Goal: Communication & Community: Answer question/provide support

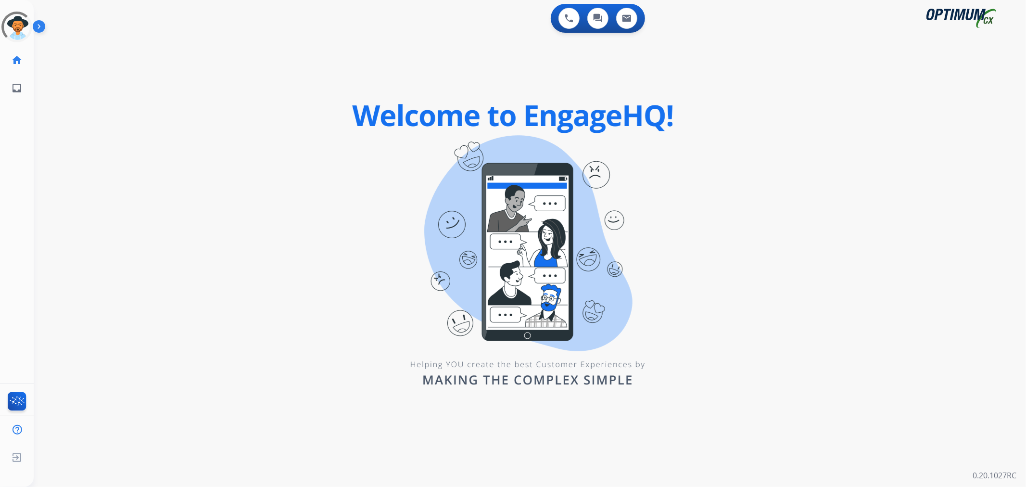
click at [41, 26] on img at bounding box center [41, 28] width 16 height 18
click at [44, 27] on img at bounding box center [41, 28] width 16 height 18
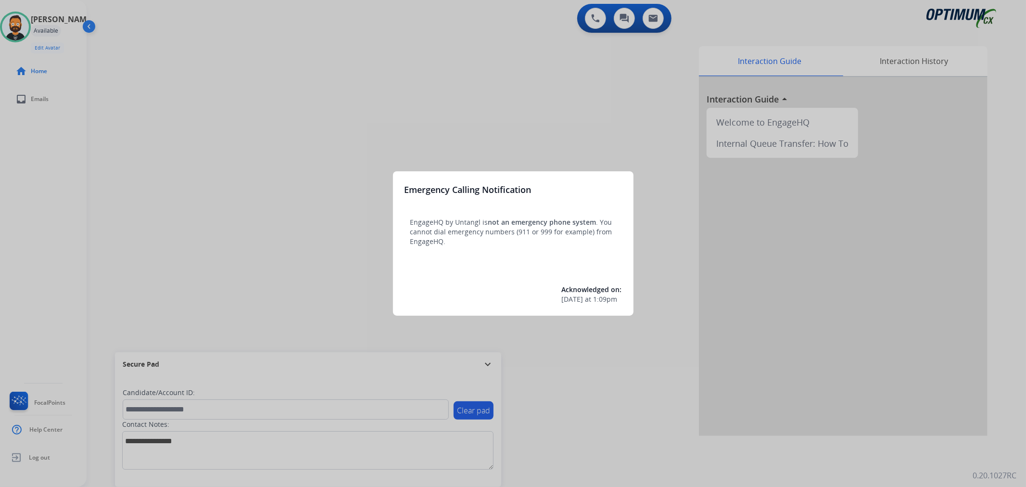
click at [486, 368] on div at bounding box center [513, 243] width 1026 height 487
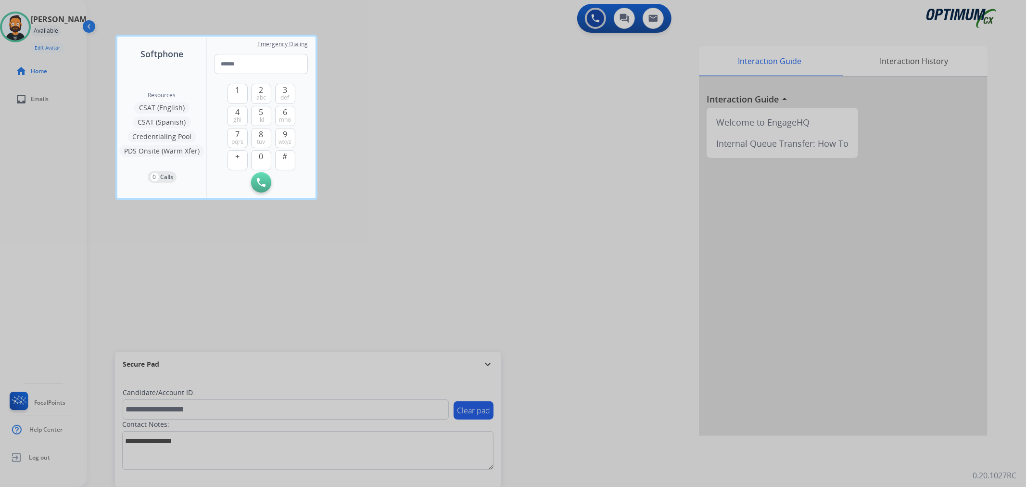
click at [487, 367] on div at bounding box center [513, 243] width 1026 height 487
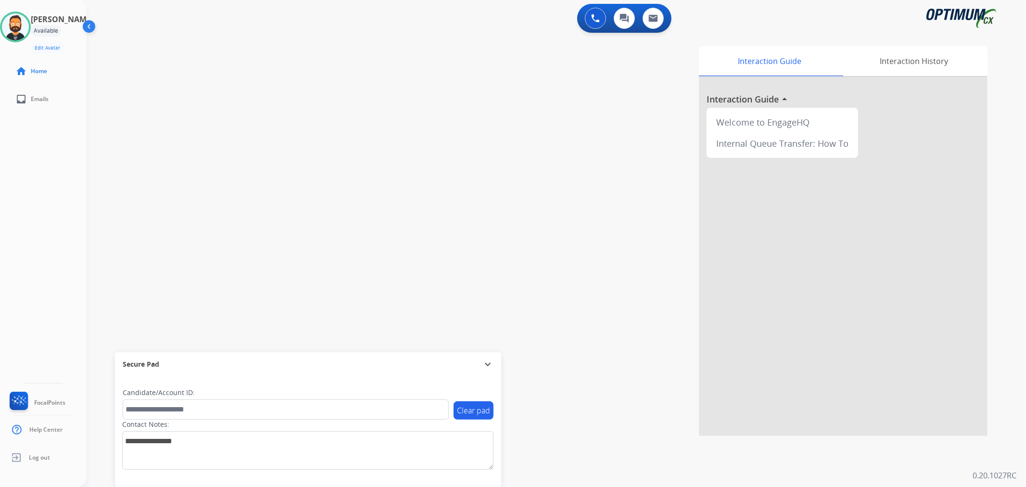
click at [487, 367] on mat-icon "expand_more" at bounding box center [488, 364] width 12 height 12
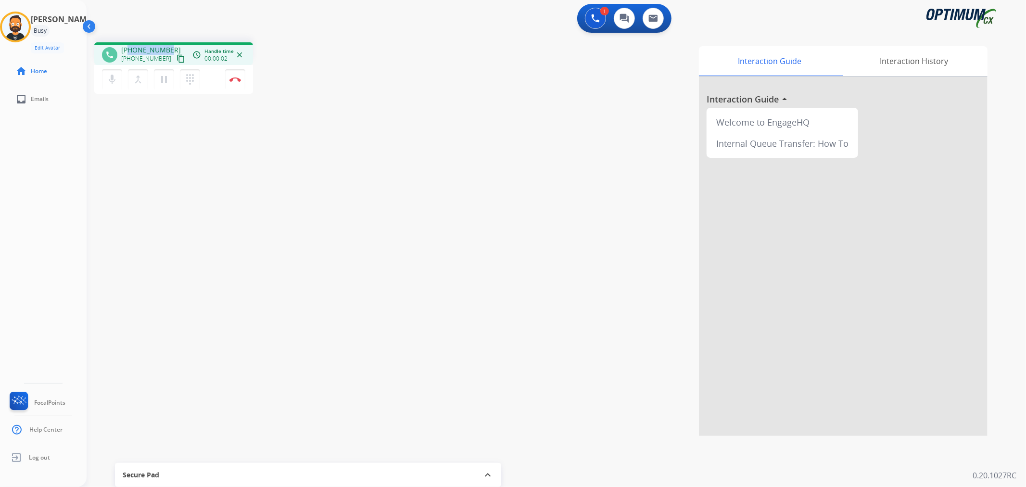
drag, startPoint x: 168, startPoint y: 49, endPoint x: 130, endPoint y: 49, distance: 38.0
click at [130, 49] on div "[PHONE_NUMBER] [PHONE_NUMBER] content_copy" at bounding box center [153, 54] width 65 height 19
copy span "3473428181"
click at [242, 83] on button "Disconnect" at bounding box center [235, 79] width 20 height 20
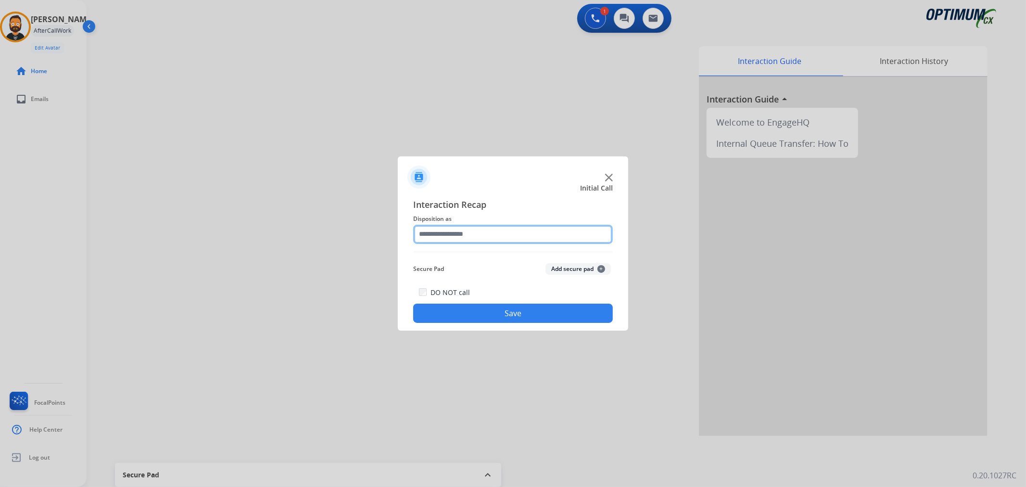
click at [463, 231] on input "text" at bounding box center [513, 234] width 200 height 19
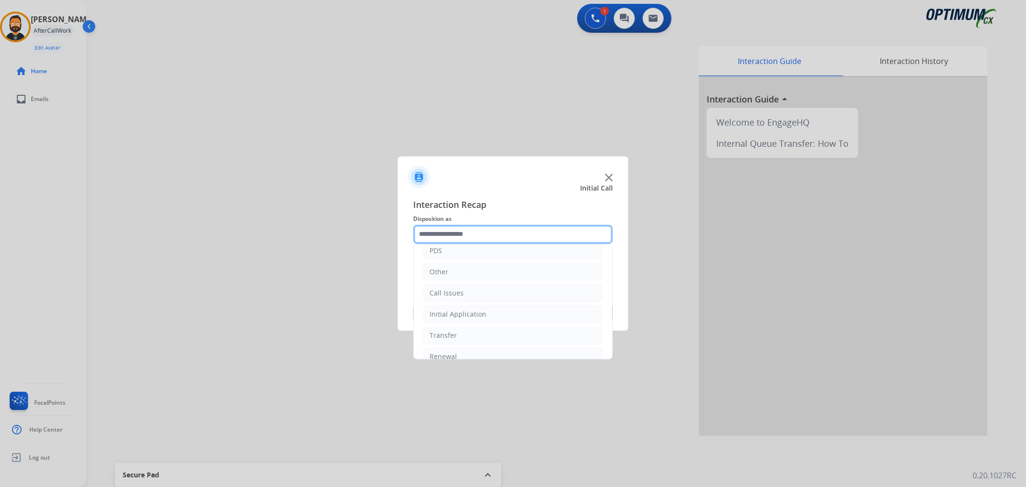
scroll to position [66, 0]
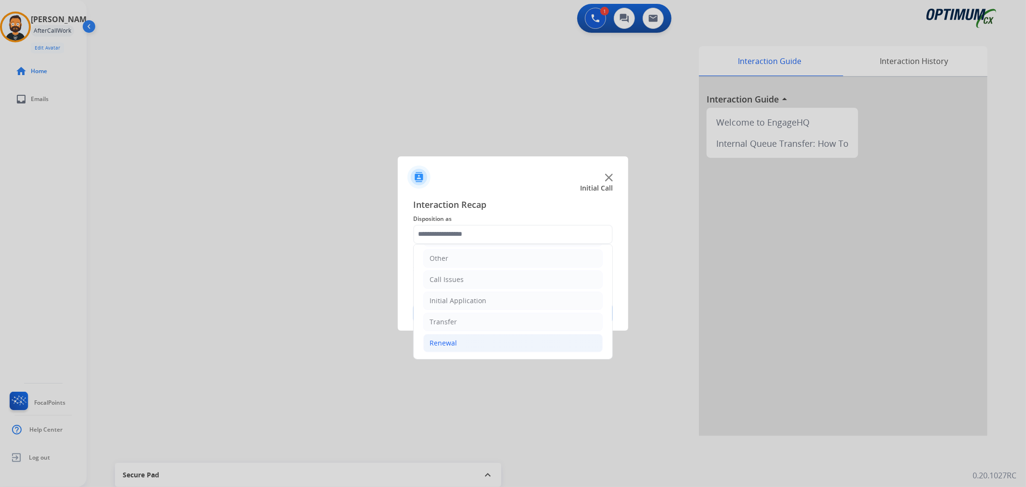
click at [456, 340] on div "Renewal" at bounding box center [443, 343] width 27 height 10
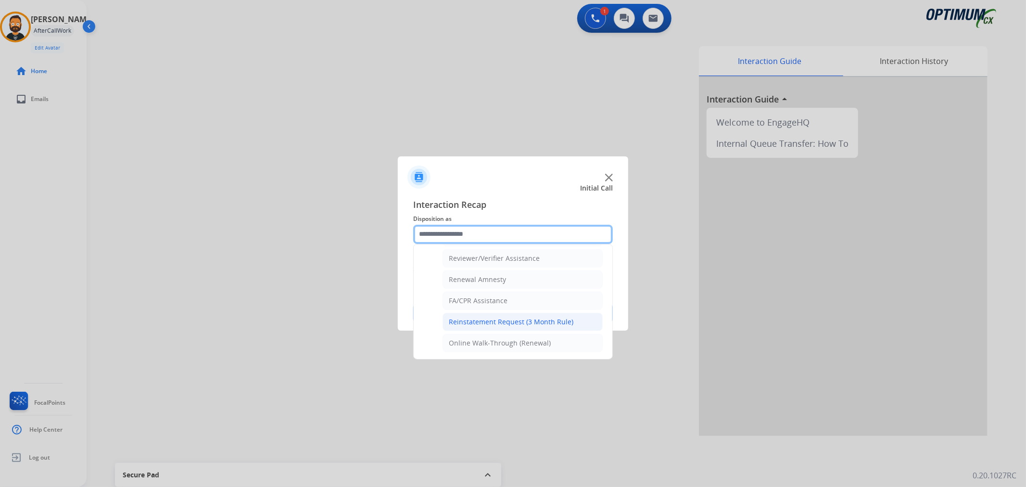
scroll to position [284, 0]
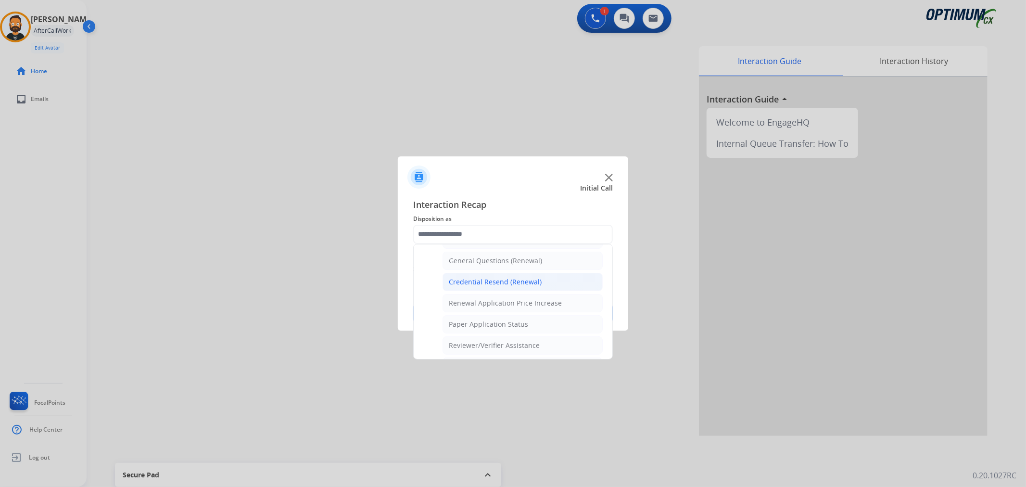
click at [518, 285] on div "Credential Resend (Renewal)" at bounding box center [495, 282] width 93 height 10
type input "**********"
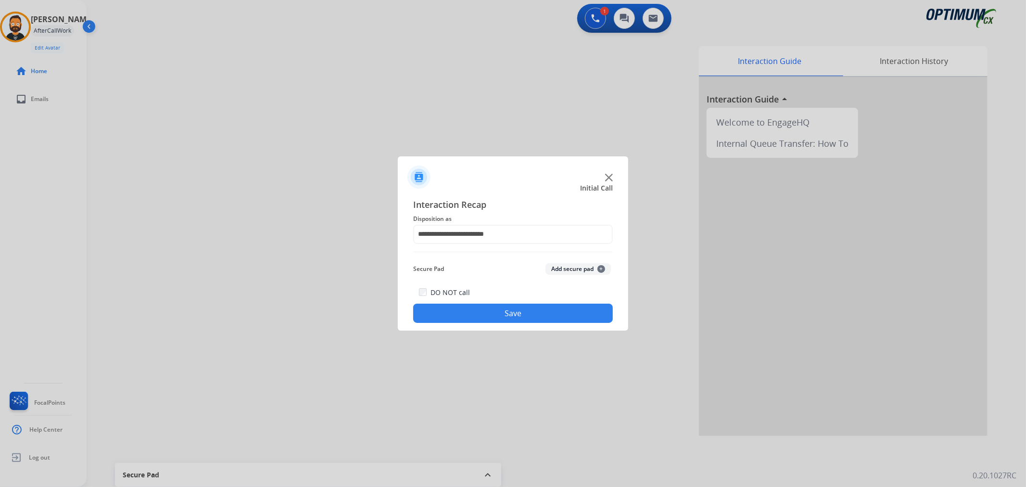
click at [502, 313] on button "Save" at bounding box center [513, 313] width 200 height 19
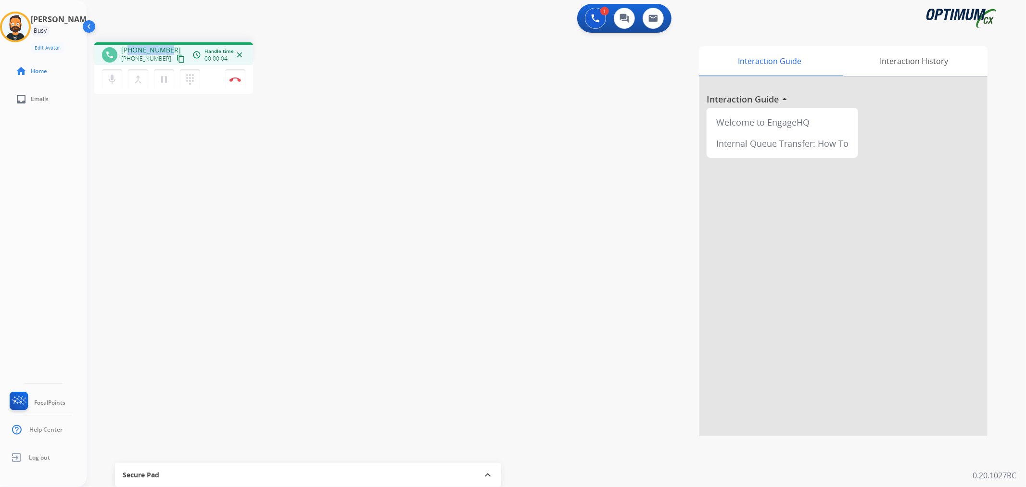
drag, startPoint x: 167, startPoint y: 46, endPoint x: 127, endPoint y: 49, distance: 40.0
click at [127, 49] on div "[PHONE_NUMBER] [PHONE_NUMBER] content_copy" at bounding box center [153, 54] width 65 height 19
copy span "9728800081"
click at [235, 80] on img at bounding box center [235, 79] width 12 height 5
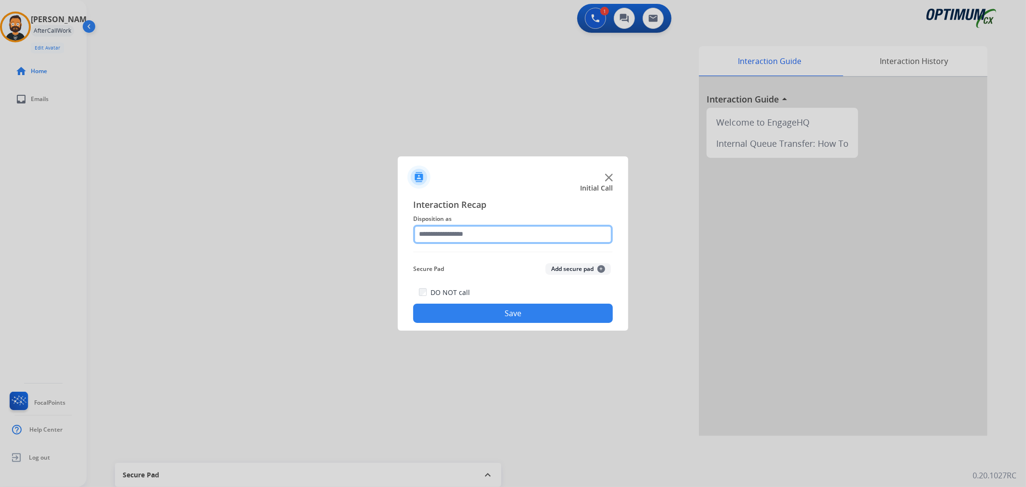
click at [432, 231] on input "text" at bounding box center [513, 234] width 200 height 19
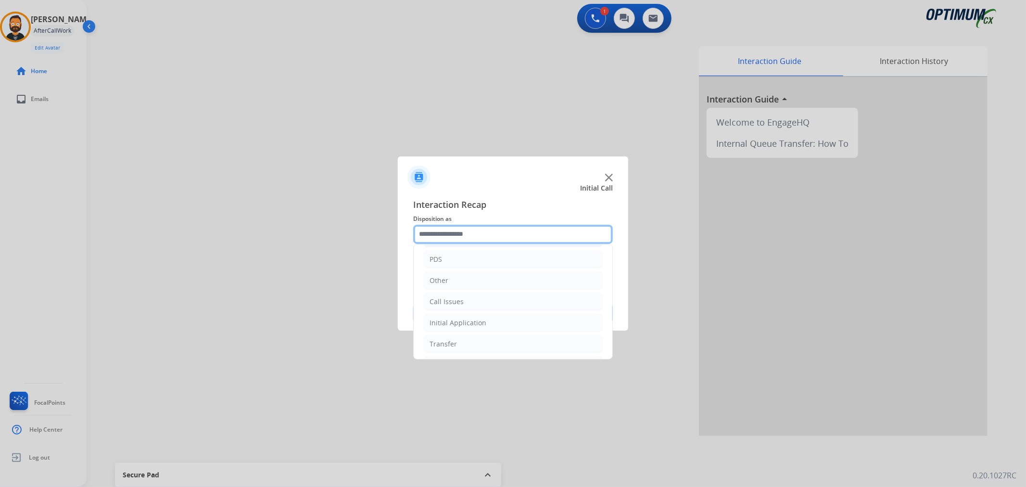
scroll to position [66, 0]
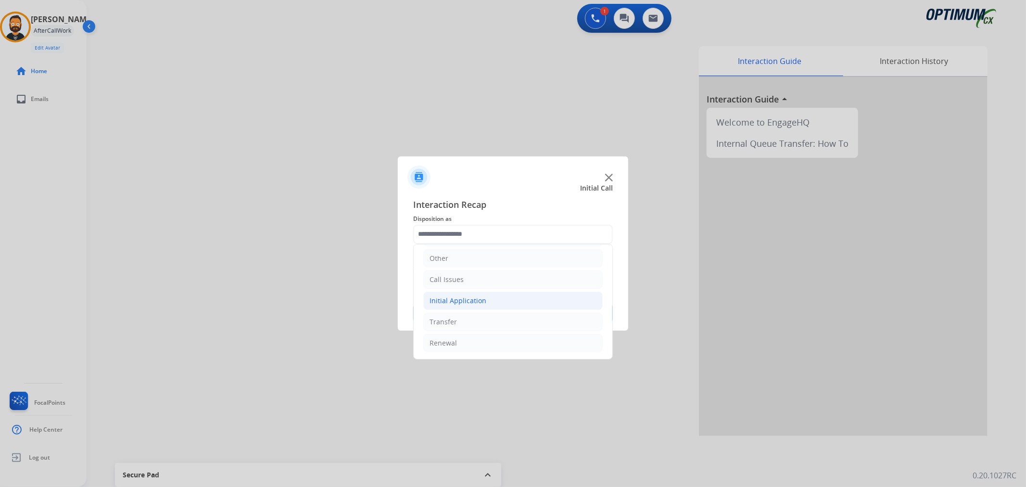
click at [488, 297] on li "Initial Application" at bounding box center [512, 301] width 179 height 18
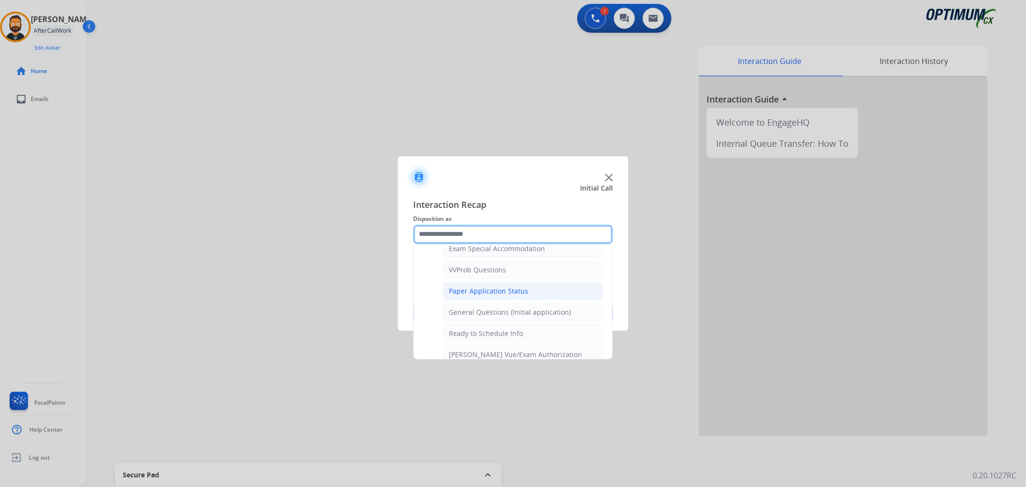
scroll to position [511, 0]
click at [490, 312] on div "General Questions (Initial application)" at bounding box center [510, 309] width 122 height 10
type input "**********"
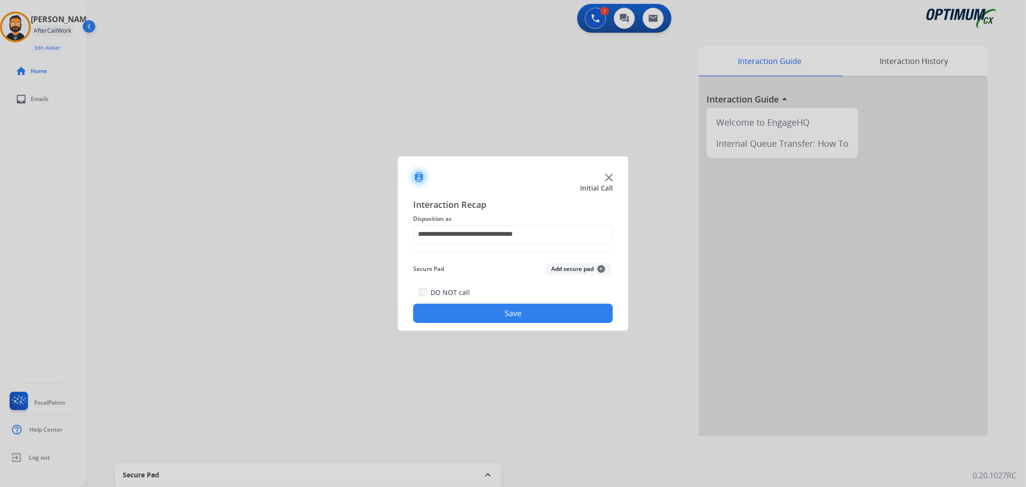
click at [488, 316] on button "Save" at bounding box center [513, 313] width 200 height 19
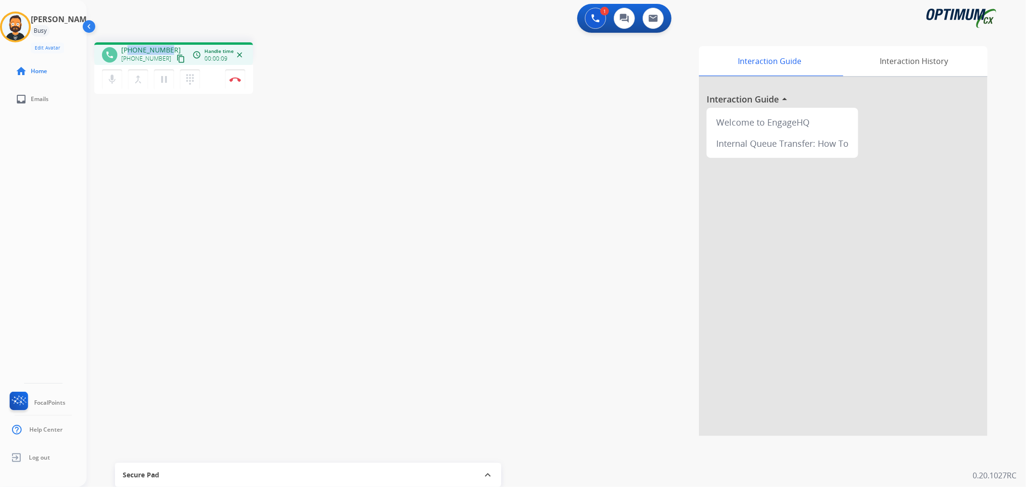
drag, startPoint x: 155, startPoint y: 46, endPoint x: 130, endPoint y: 45, distance: 25.0
click at [130, 45] on div "[PHONE_NUMBER] [PHONE_NUMBER] content_copy" at bounding box center [153, 54] width 65 height 19
copy span "5054856203"
click at [228, 77] on button "Disconnect" at bounding box center [235, 79] width 20 height 20
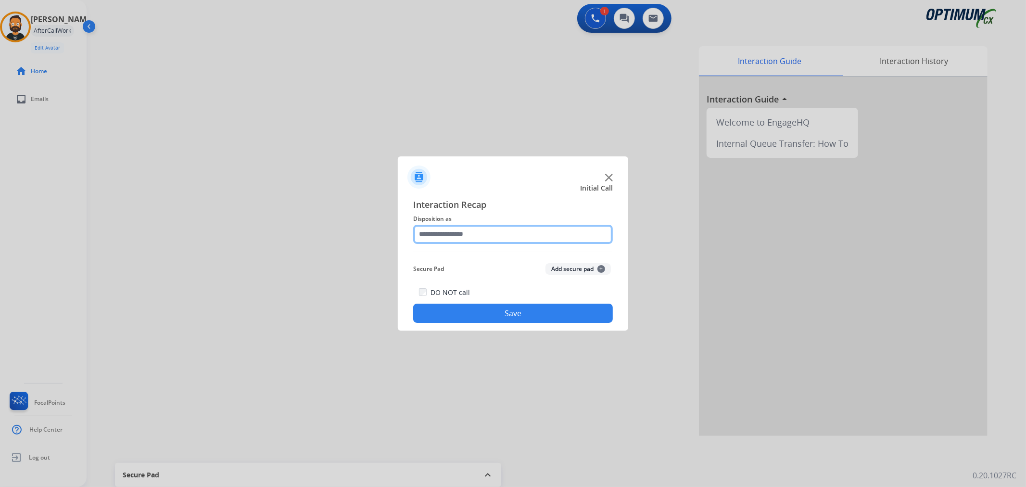
click at [482, 233] on input "text" at bounding box center [513, 234] width 200 height 19
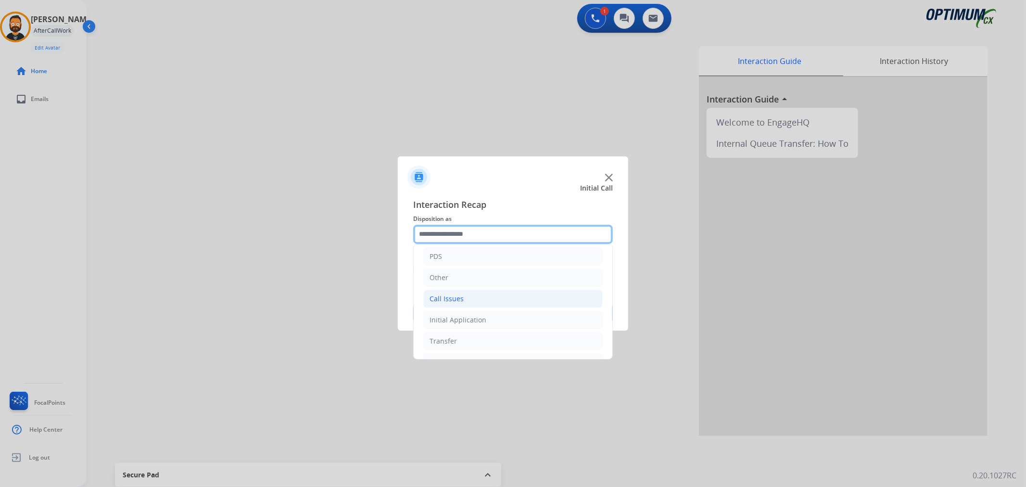
scroll to position [66, 0]
click at [474, 344] on li "Renewal" at bounding box center [512, 343] width 179 height 18
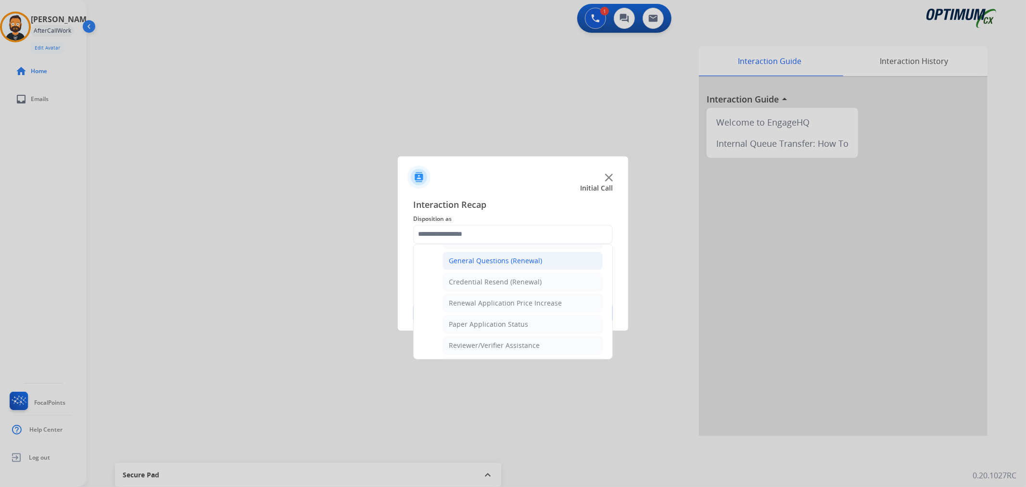
click at [495, 263] on div "General Questions (Renewal)" at bounding box center [495, 261] width 93 height 10
type input "**********"
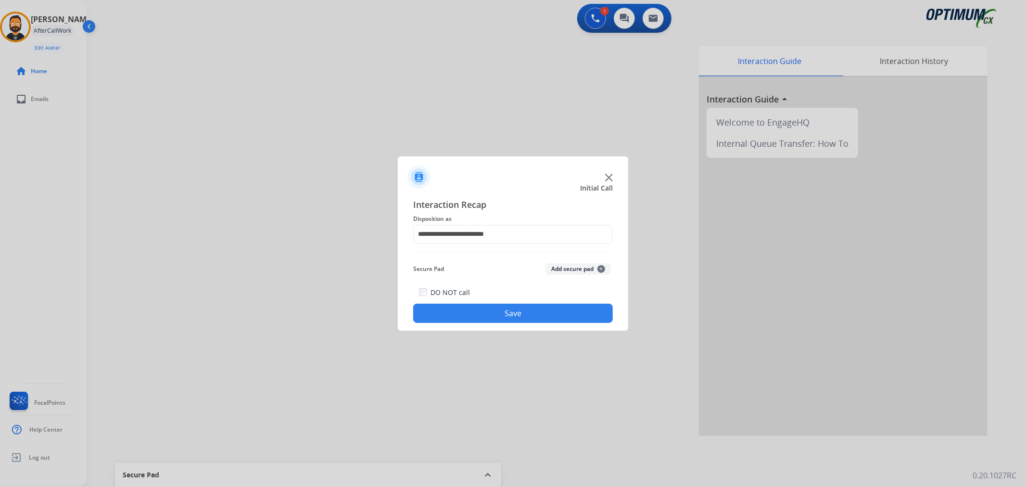
click at [497, 303] on div "DO NOT call Save" at bounding box center [513, 304] width 200 height 37
click at [496, 310] on button "Save" at bounding box center [513, 313] width 200 height 19
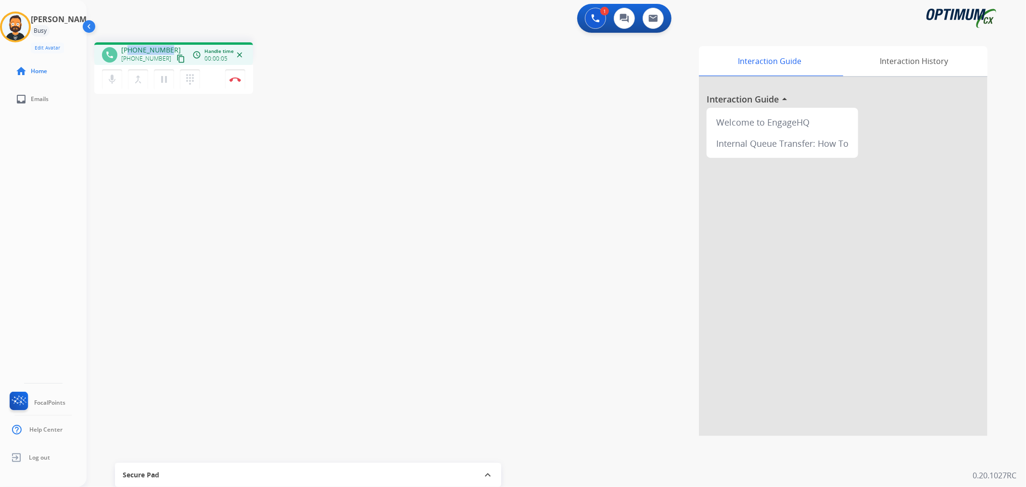
drag, startPoint x: 159, startPoint y: 48, endPoint x: 130, endPoint y: 47, distance: 28.4
click at [130, 47] on span "[PHONE_NUMBER]" at bounding box center [151, 50] width 60 height 10
copy span "7272384259"
click at [233, 80] on img at bounding box center [235, 79] width 12 height 5
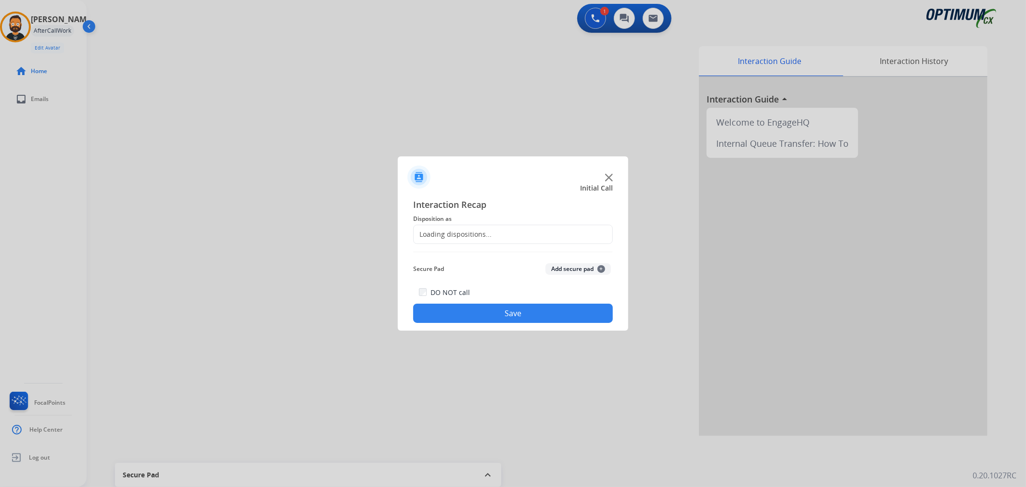
click at [491, 238] on div "Loading dispositions..." at bounding box center [513, 234] width 200 height 19
click at [486, 229] on input "text" at bounding box center [513, 234] width 200 height 19
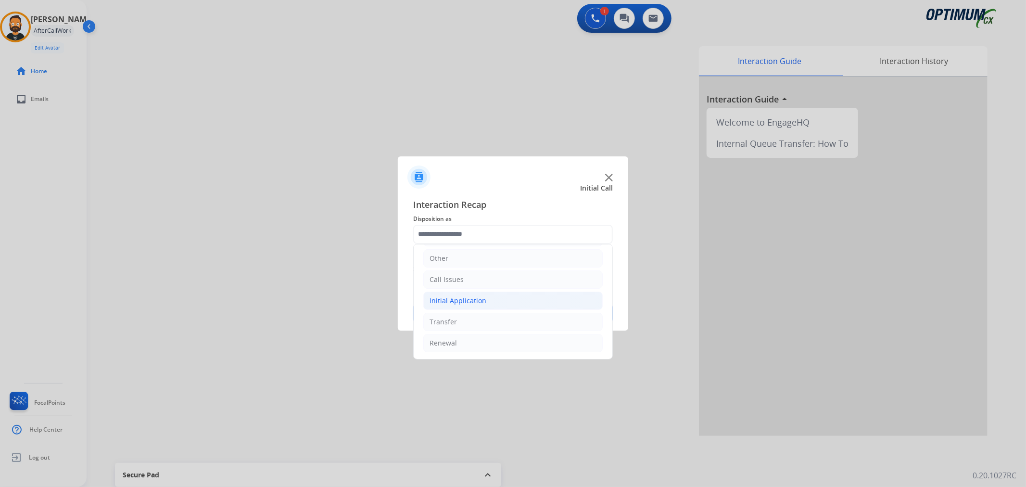
click at [487, 302] on li "Initial Application" at bounding box center [512, 301] width 179 height 18
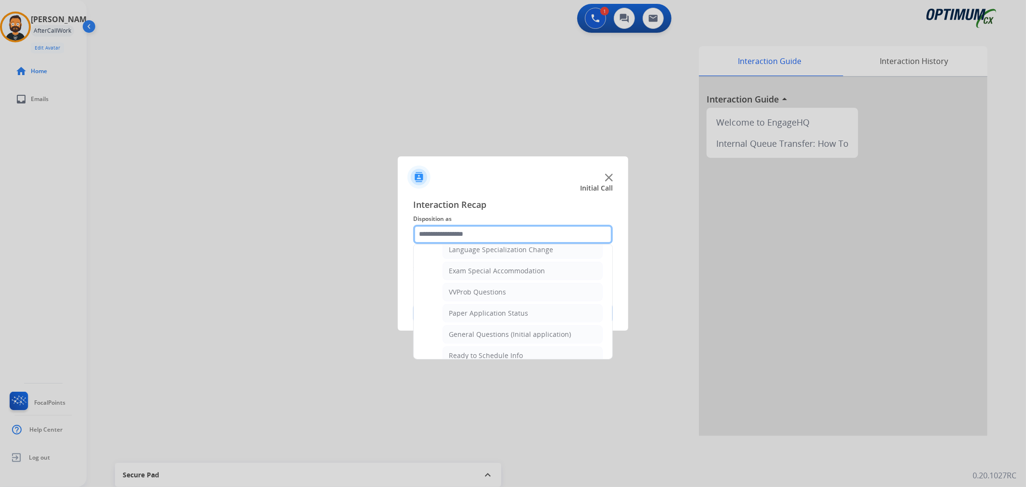
scroll to position [511, 0]
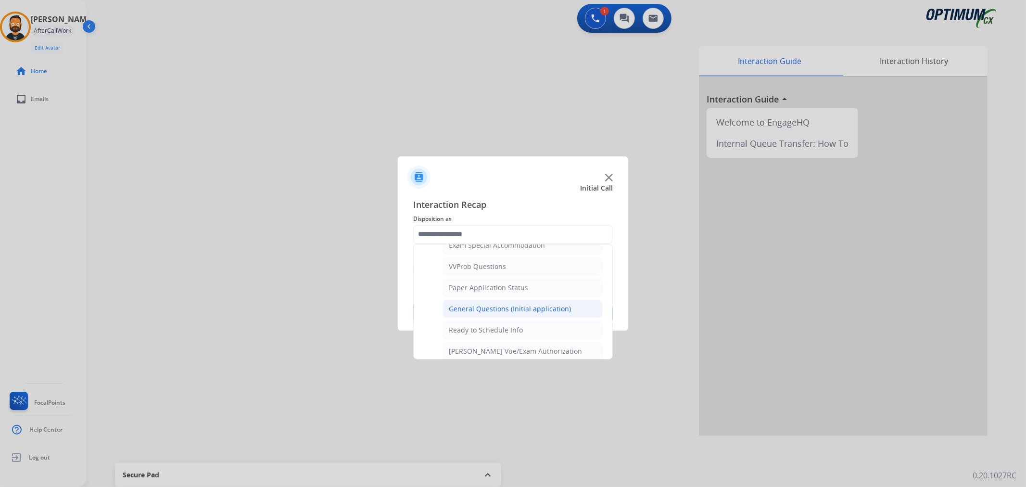
click at [491, 312] on div "General Questions (Initial application)" at bounding box center [510, 309] width 122 height 10
type input "**********"
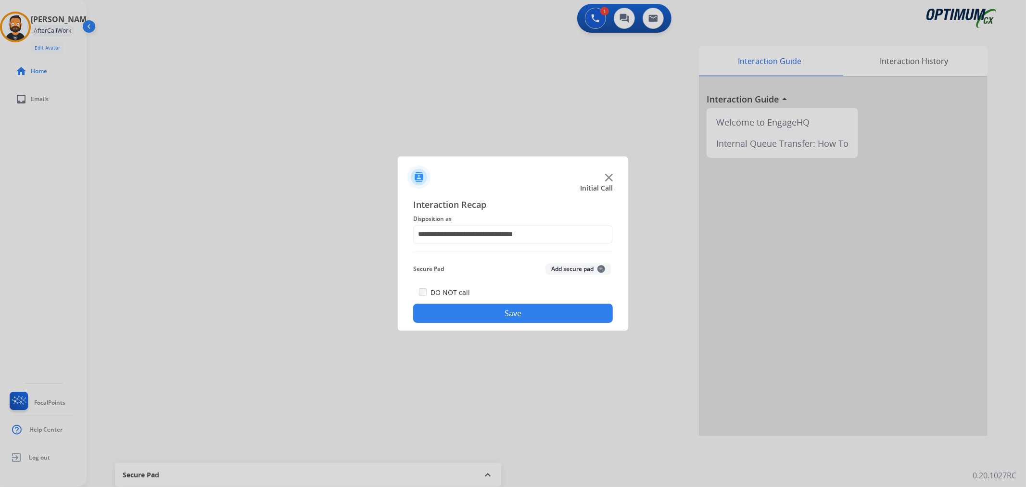
click at [491, 312] on button "Save" at bounding box center [513, 313] width 200 height 19
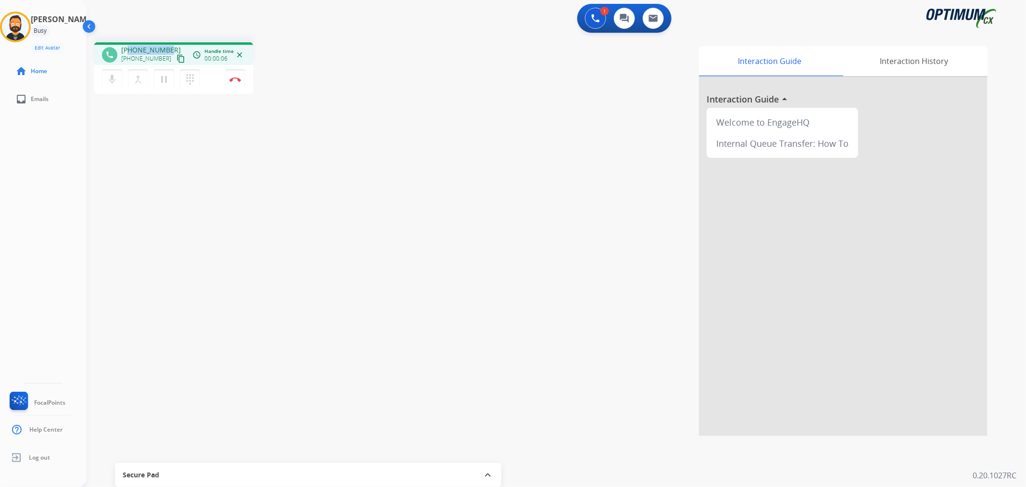
drag, startPoint x: 166, startPoint y: 47, endPoint x: 128, endPoint y: 47, distance: 37.5
click at [128, 47] on span "[PHONE_NUMBER]" at bounding box center [151, 50] width 60 height 10
copy span "6782928453"
click at [233, 78] on img at bounding box center [235, 79] width 12 height 5
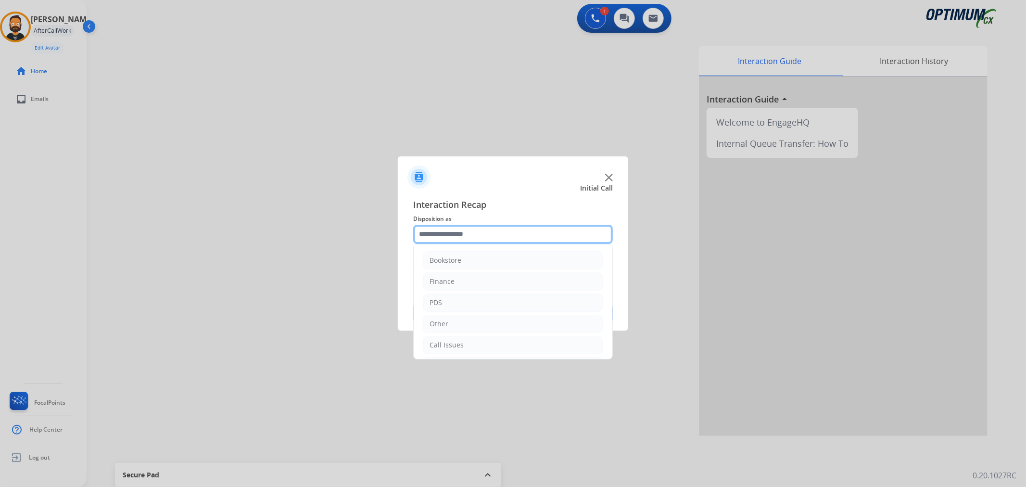
click at [439, 237] on input "text" at bounding box center [513, 234] width 200 height 19
click at [465, 293] on li "Initial Application" at bounding box center [512, 301] width 179 height 18
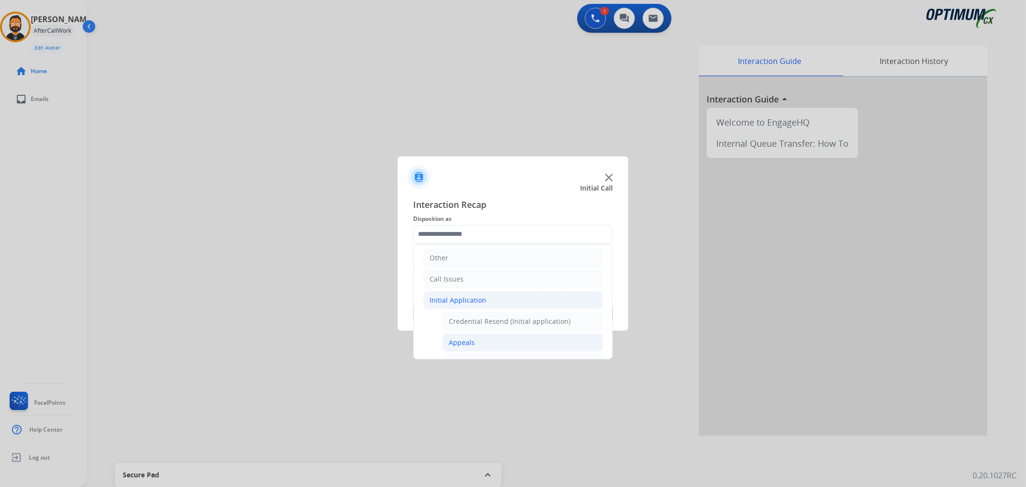
click at [465, 339] on div "Appeals" at bounding box center [462, 343] width 26 height 10
type input "*******"
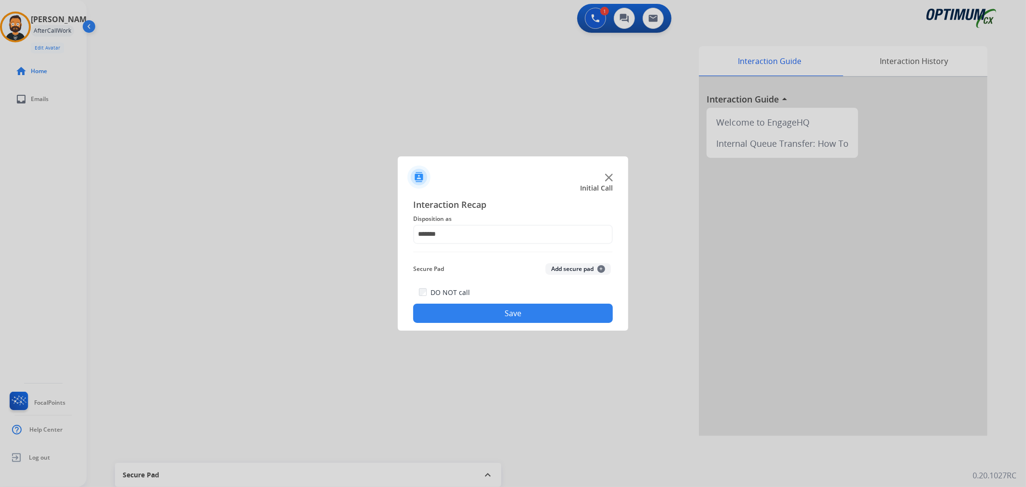
click at [462, 315] on button "Save" at bounding box center [513, 313] width 200 height 19
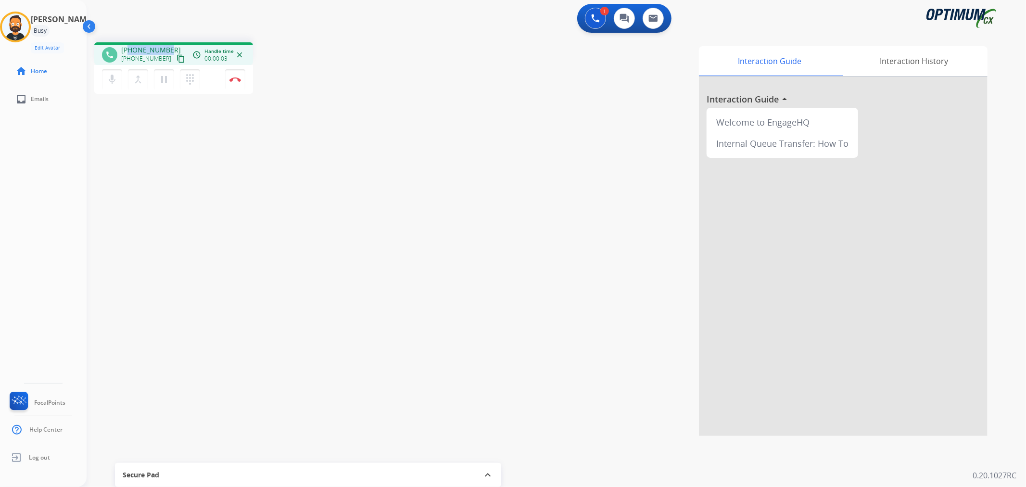
drag, startPoint x: 170, startPoint y: 47, endPoint x: 127, endPoint y: 43, distance: 42.9
click at [127, 43] on div "phone [PHONE_NUMBER] [PHONE_NUMBER] content_copy access_time Call metrics Queue…" at bounding box center [173, 53] width 159 height 23
copy span "2033948115"
click at [238, 80] on img at bounding box center [235, 79] width 12 height 5
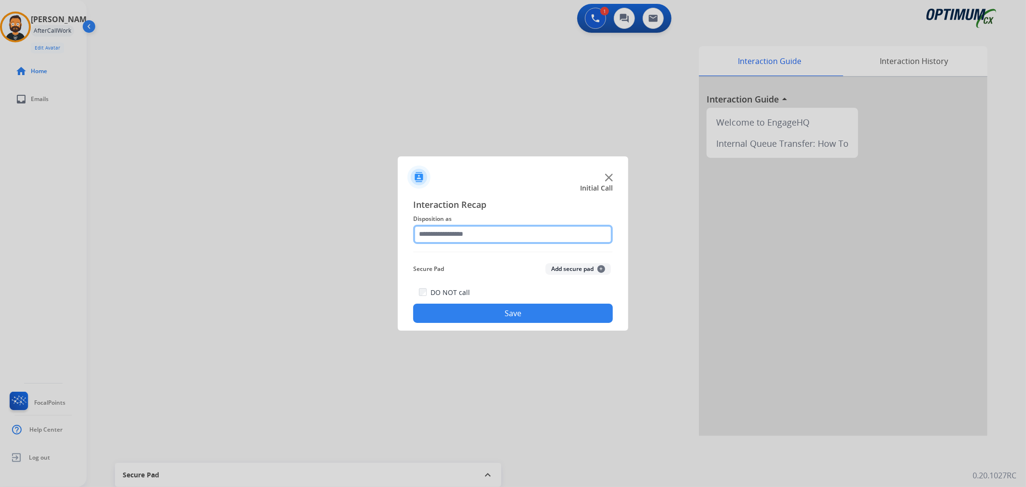
click at [483, 236] on input "text" at bounding box center [513, 234] width 200 height 19
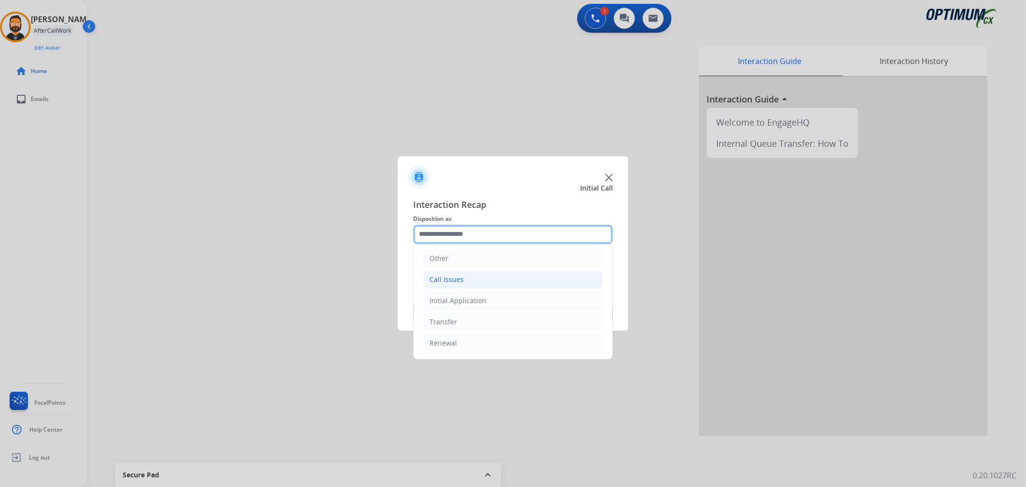
scroll to position [0, 0]
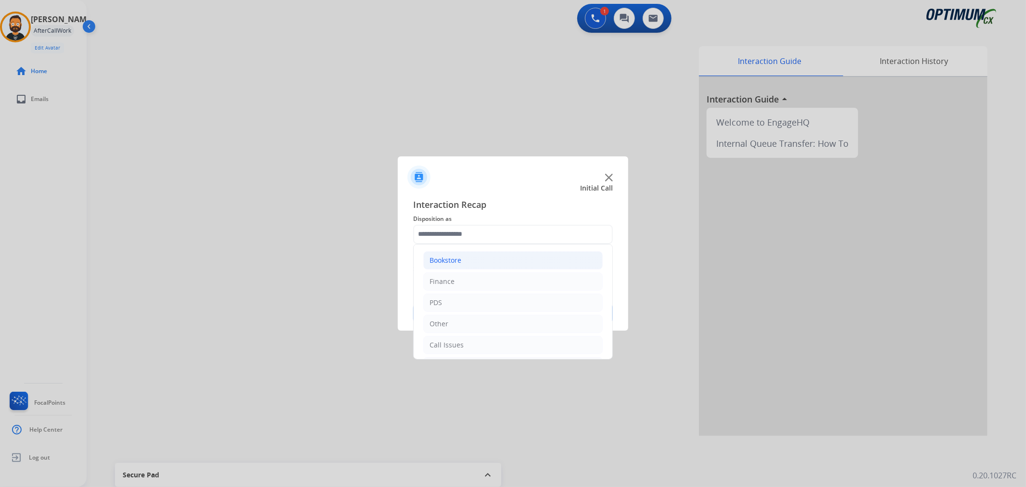
click at [460, 260] on div "Bookstore" at bounding box center [446, 260] width 32 height 10
click at [487, 301] on div "General Questions (Bookstore)" at bounding box center [498, 303] width 98 height 10
type input "**********"
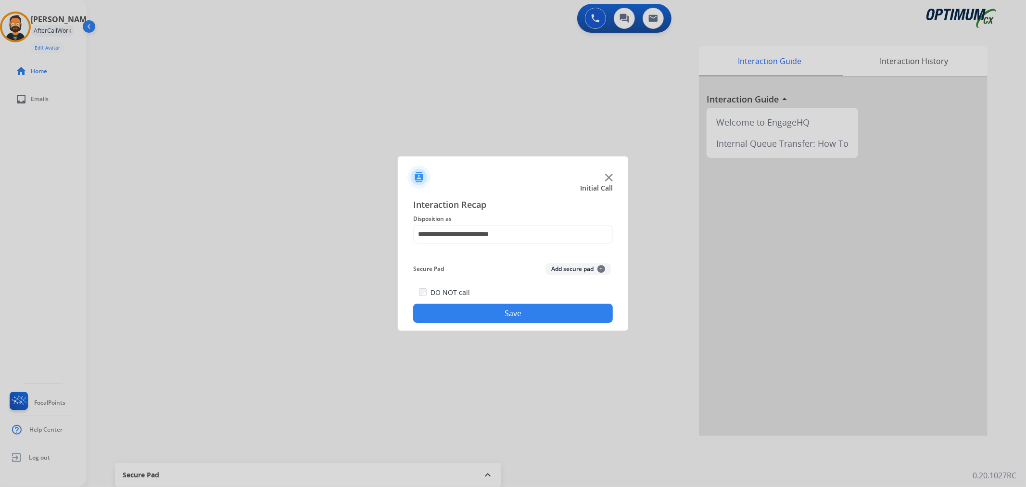
click at [488, 319] on button "Save" at bounding box center [513, 313] width 200 height 19
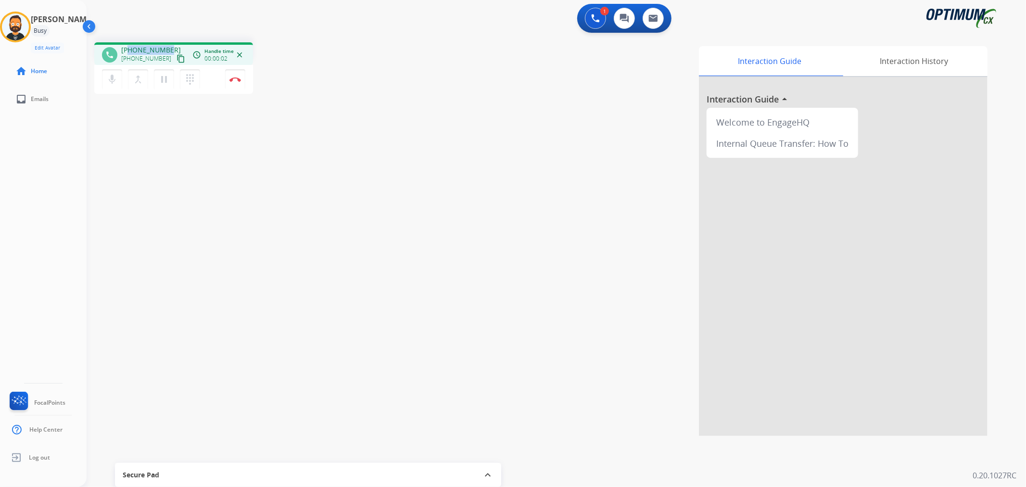
drag, startPoint x: 167, startPoint y: 44, endPoint x: 128, endPoint y: 45, distance: 39.0
click at [128, 45] on div "phone [PHONE_NUMBER] [PHONE_NUMBER] content_copy access_time Call metrics Queue…" at bounding box center [173, 53] width 159 height 23
copy span "3122861585"
click at [230, 78] on img at bounding box center [235, 79] width 12 height 5
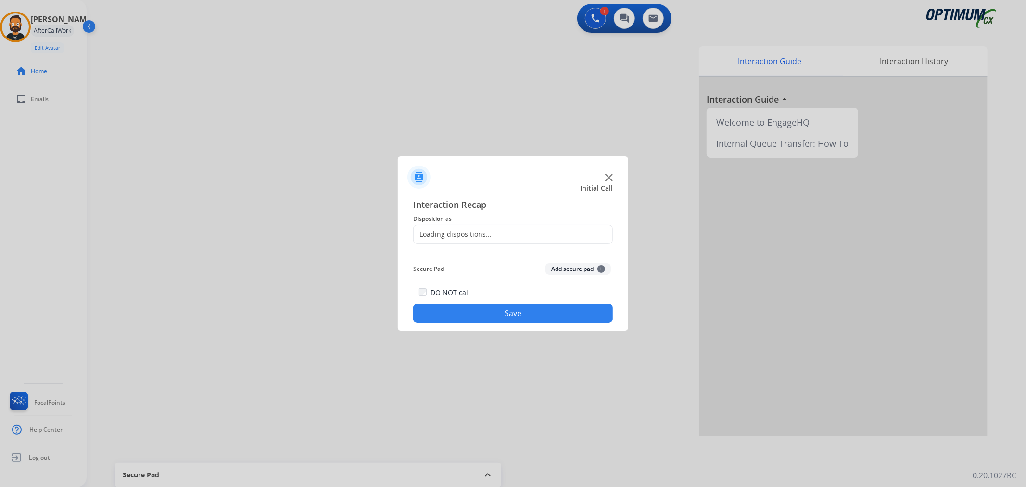
click at [477, 237] on div "Loading dispositions..." at bounding box center [453, 234] width 78 height 10
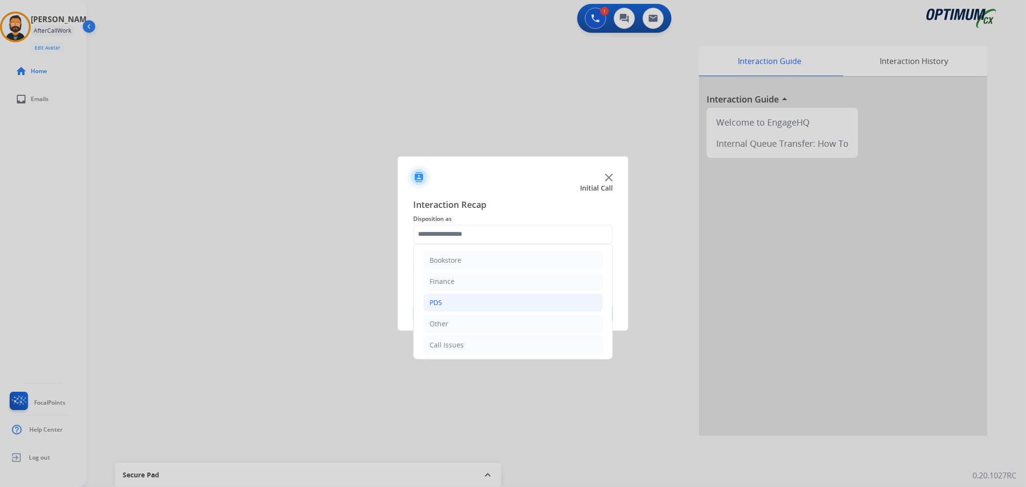
scroll to position [66, 0]
click at [465, 304] on div "Initial Application" at bounding box center [458, 301] width 57 height 10
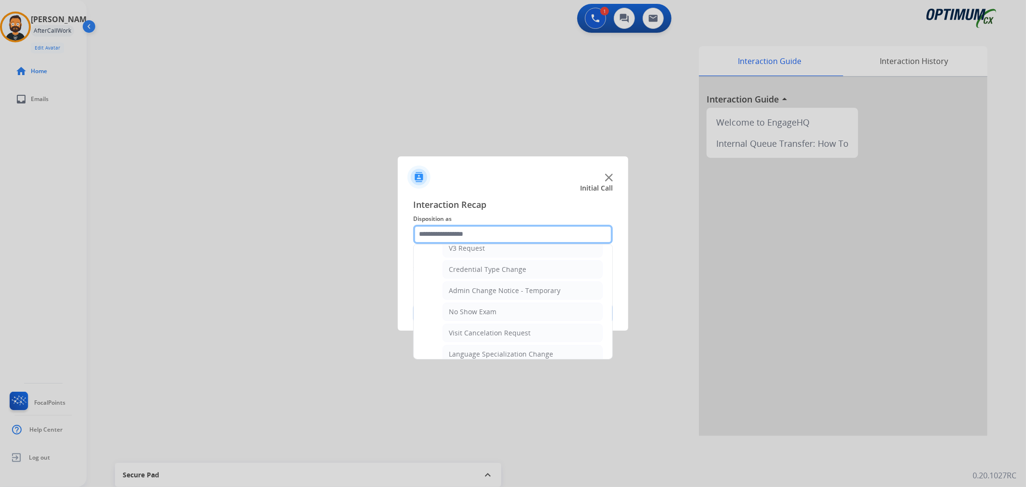
scroll to position [511, 0]
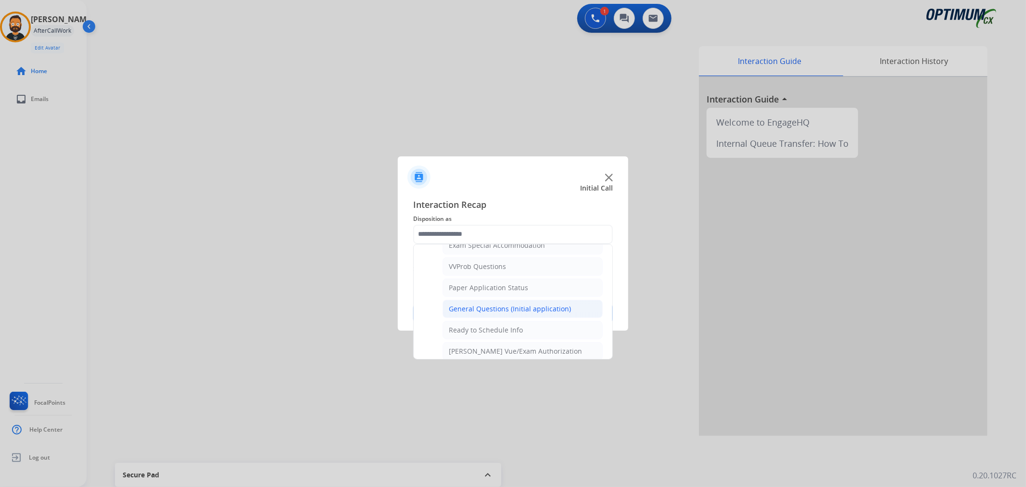
click at [494, 307] on div "General Questions (Initial application)" at bounding box center [510, 309] width 122 height 10
type input "**********"
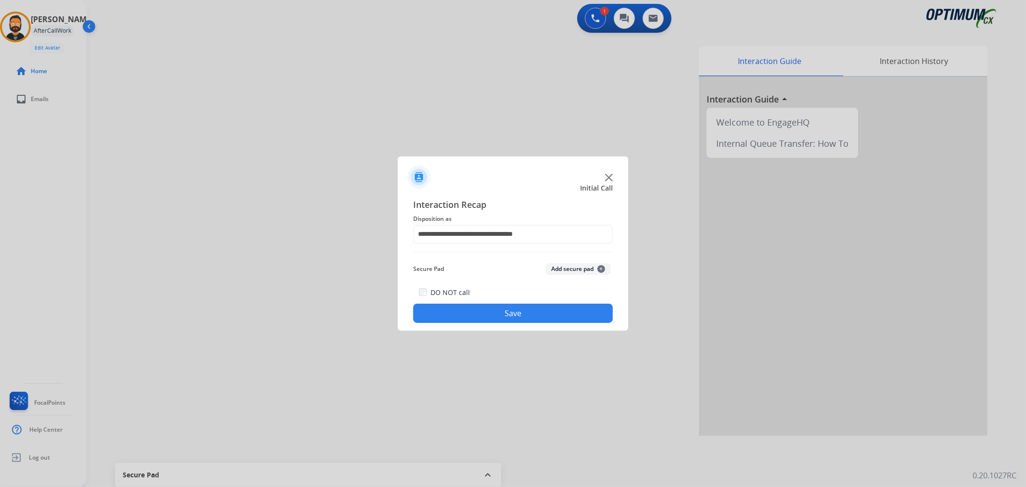
click at [494, 307] on button "Save" at bounding box center [513, 313] width 200 height 19
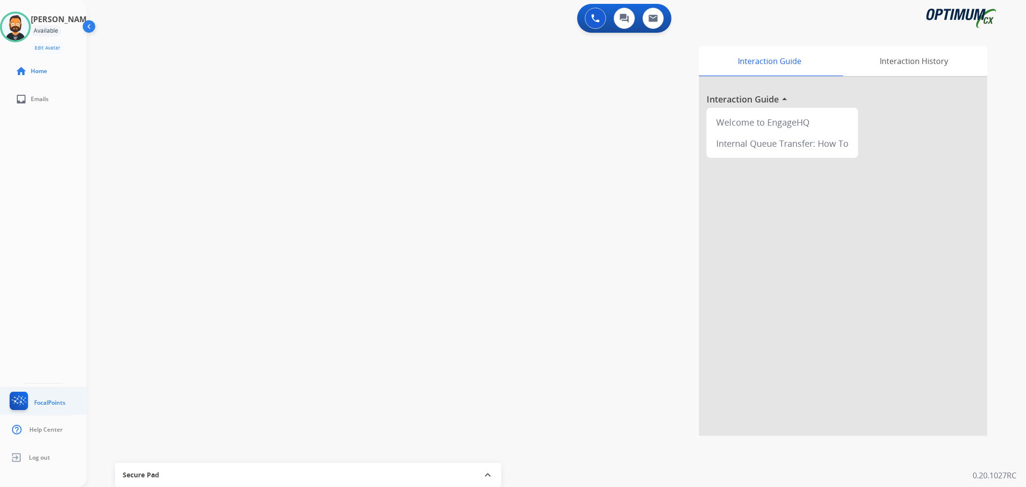
click at [48, 399] on span "FocalPoints" at bounding box center [49, 403] width 31 height 8
click at [39, 20] on div "[PERSON_NAME] Edit Avatar Agent: [PERSON_NAME] Profile: Eng_Renewal" at bounding box center [43, 33] width 87 height 42
click at [29, 21] on img at bounding box center [15, 26] width 27 height 27
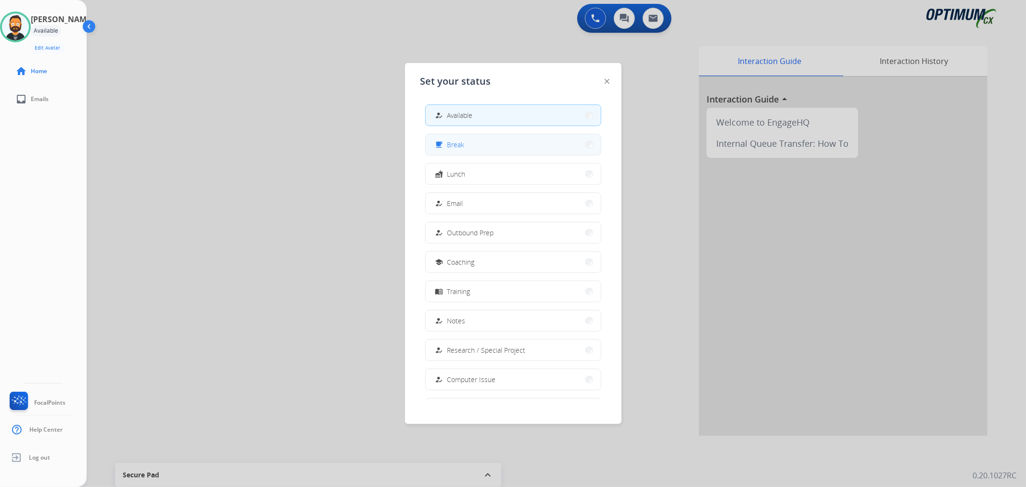
click at [464, 136] on button "free_breakfast Break" at bounding box center [513, 144] width 175 height 21
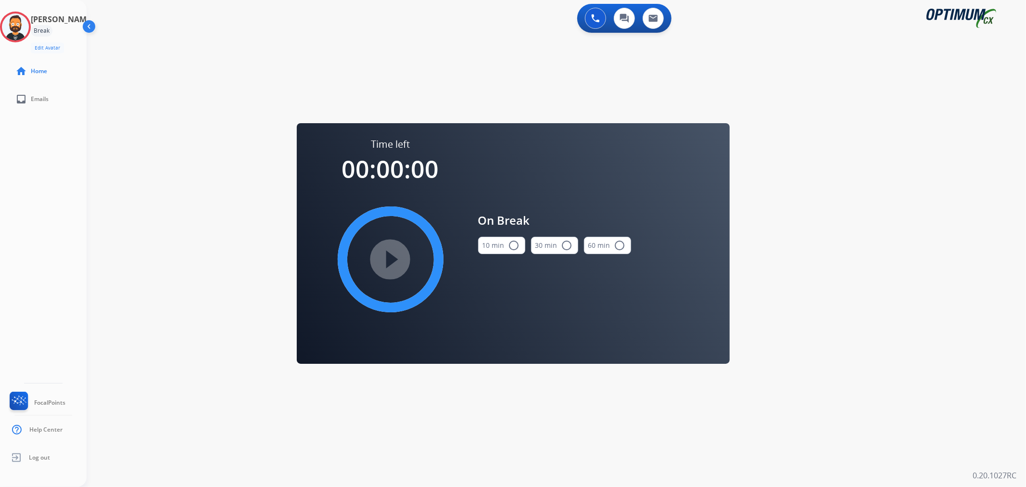
click at [495, 242] on button "10 min radio_button_unchecked" at bounding box center [501, 245] width 47 height 17
click at [388, 261] on mat-icon "play_circle_filled" at bounding box center [391, 260] width 12 height 12
drag, startPoint x: 24, startPoint y: 30, endPoint x: 40, endPoint y: 35, distance: 17.0
click at [24, 30] on icon at bounding box center [15, 27] width 31 height 31
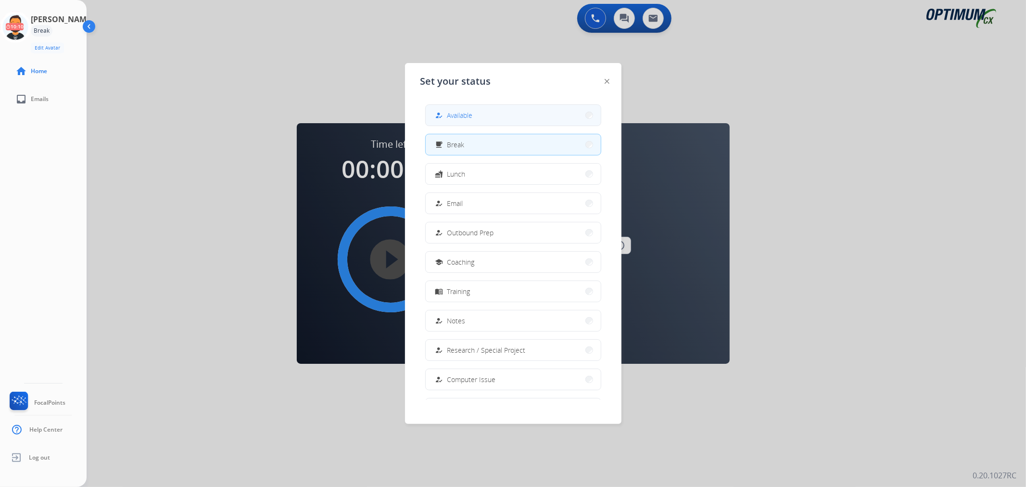
click at [443, 112] on mat-icon "how_to_reg" at bounding box center [439, 115] width 8 height 8
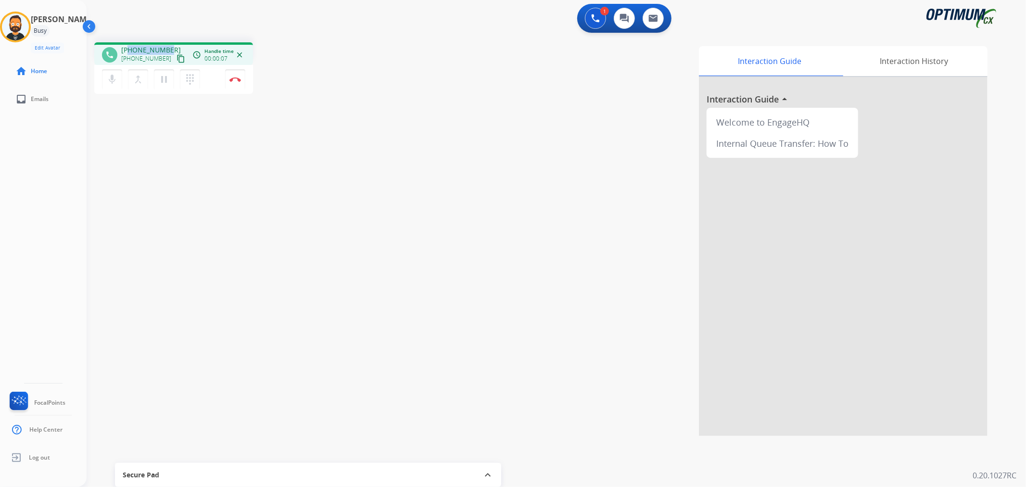
drag, startPoint x: 167, startPoint y: 47, endPoint x: 128, endPoint y: 49, distance: 38.5
click at [128, 49] on span "[PHONE_NUMBER]" at bounding box center [151, 50] width 60 height 10
copy span "8037476956"
click at [164, 72] on button "pause Hold" at bounding box center [164, 79] width 20 height 20
copy span "8037476956"
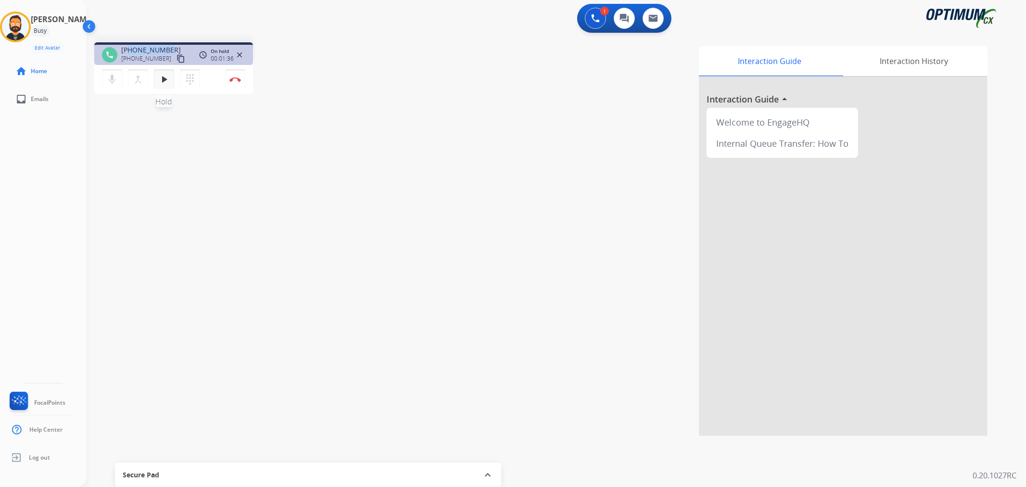
click at [161, 77] on mat-icon "play_arrow" at bounding box center [164, 80] width 12 height 12
click at [235, 77] on img at bounding box center [235, 79] width 12 height 5
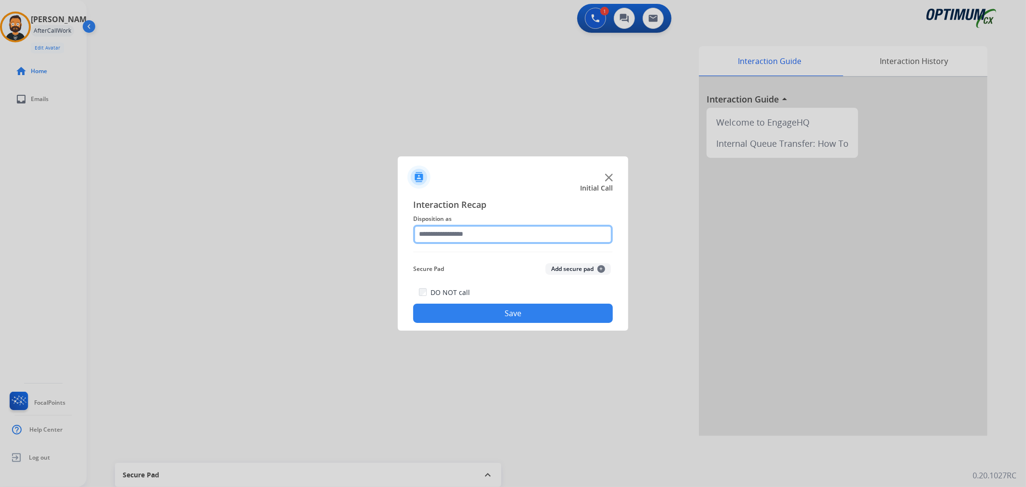
click at [454, 238] on input "text" at bounding box center [513, 234] width 200 height 19
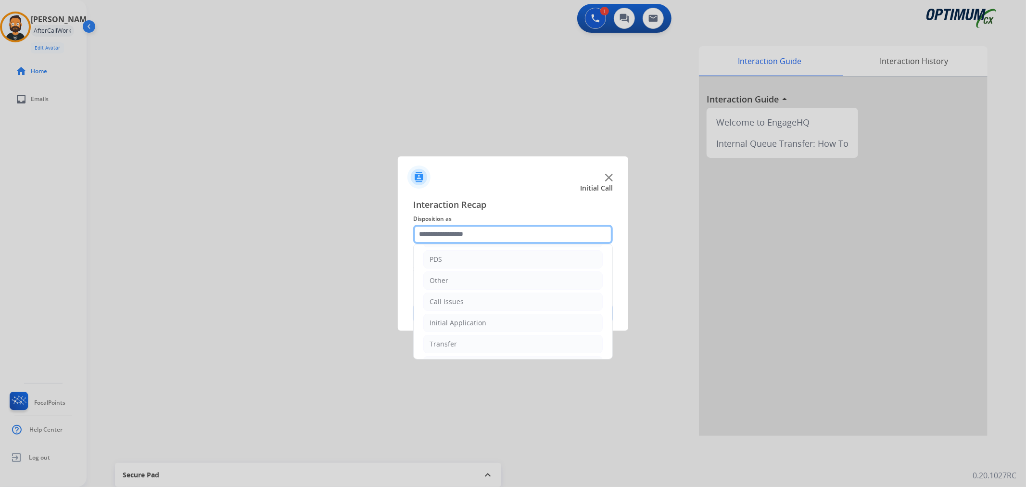
scroll to position [66, 0]
click at [462, 301] on div "Initial Application" at bounding box center [458, 301] width 57 height 10
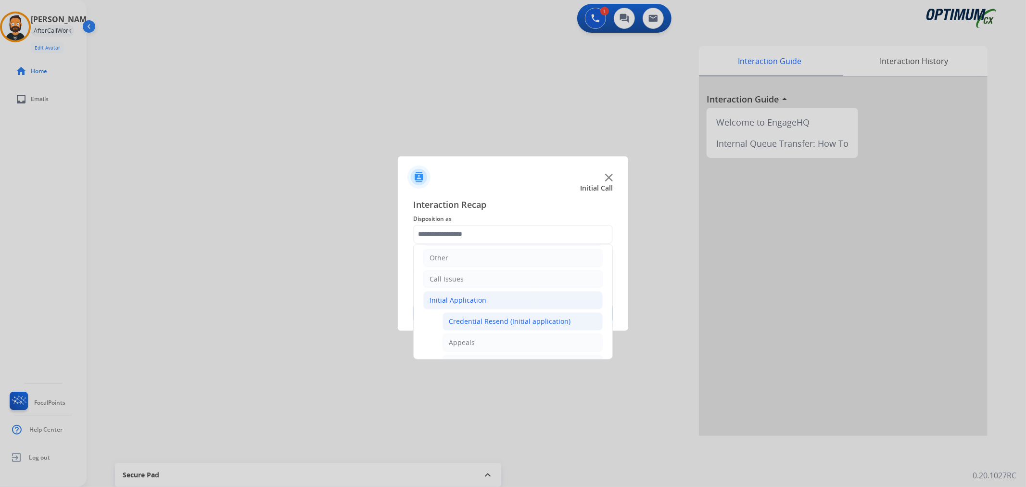
click at [473, 318] on div "Credential Resend (Initial application)" at bounding box center [510, 322] width 122 height 10
type input "**********"
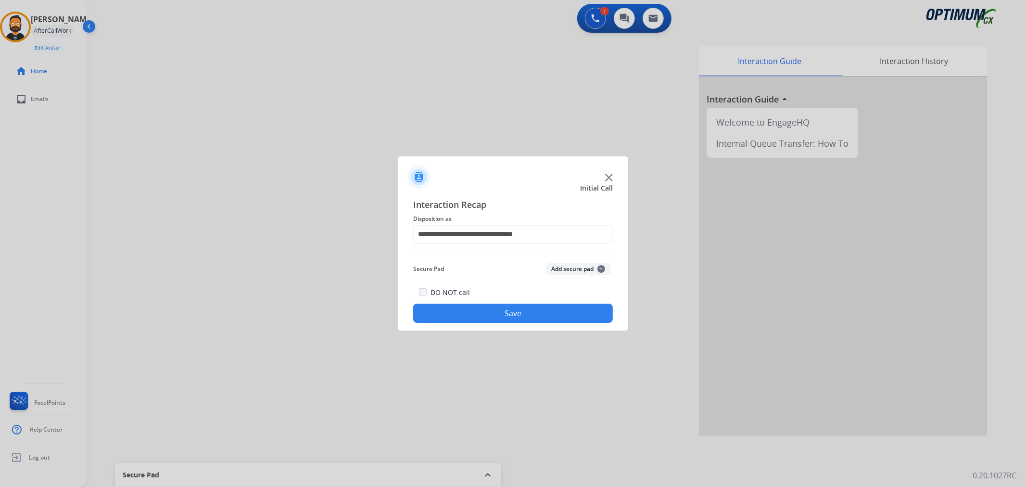
click at [472, 314] on button "Save" at bounding box center [513, 313] width 200 height 19
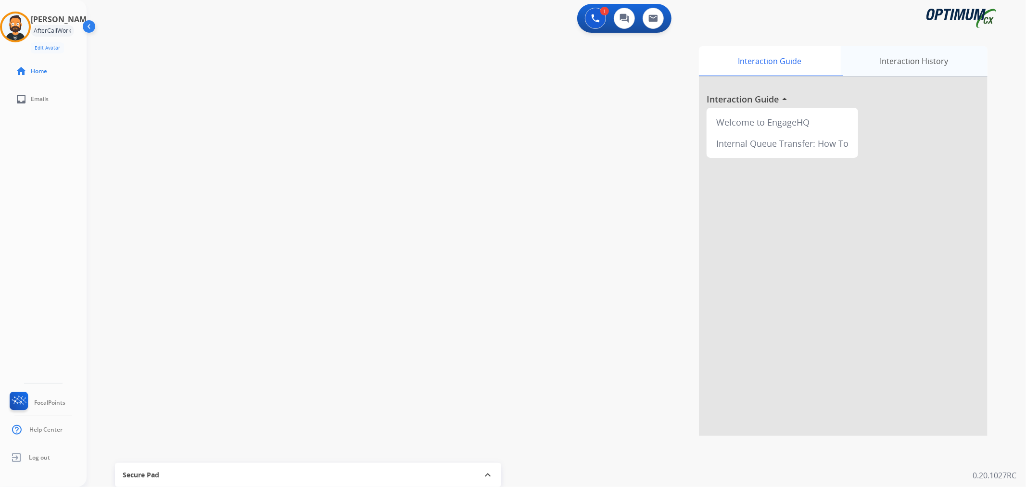
click at [896, 63] on div "Interaction History" at bounding box center [914, 61] width 147 height 30
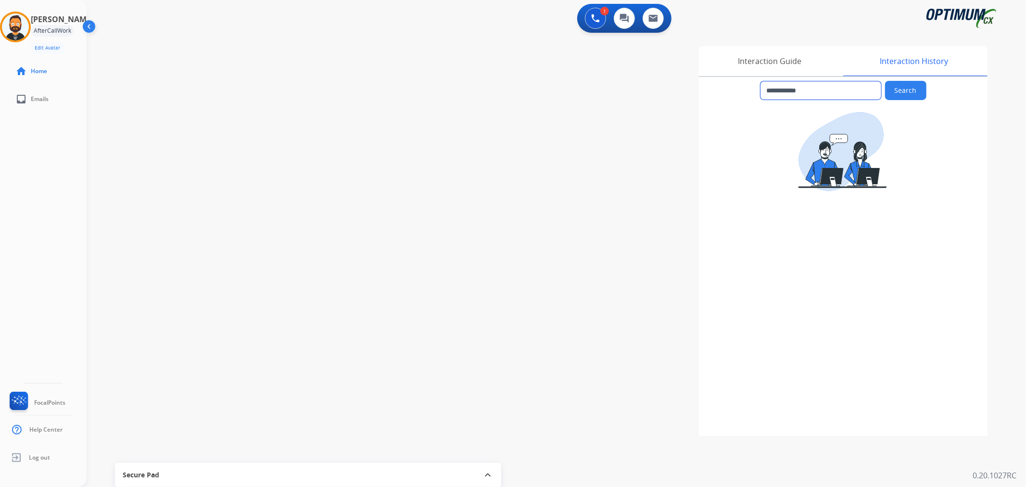
drag, startPoint x: 819, startPoint y: 88, endPoint x: 775, endPoint y: 90, distance: 43.8
click at [775, 90] on input "**********" at bounding box center [821, 90] width 121 height 18
click at [772, 54] on div "Interaction Guide" at bounding box center [770, 61] width 142 height 30
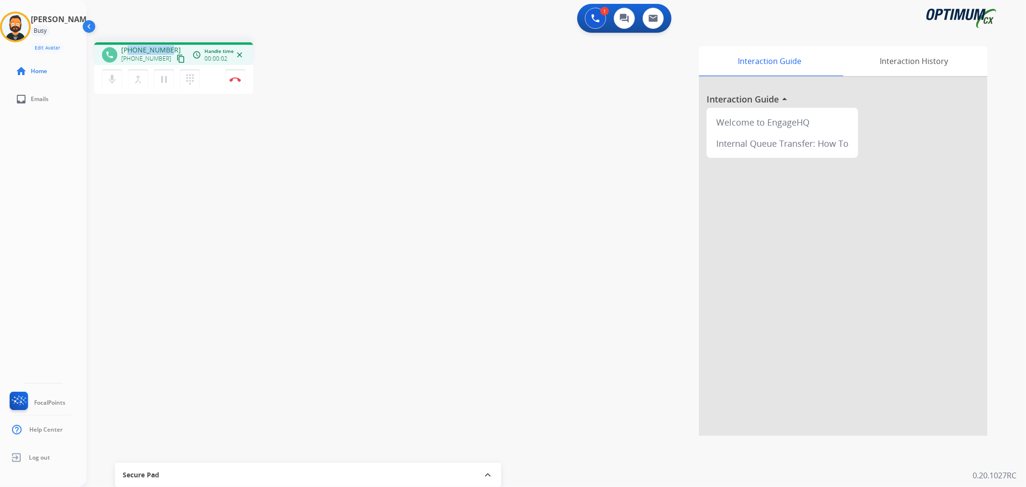
drag, startPoint x: 167, startPoint y: 46, endPoint x: 127, endPoint y: 45, distance: 40.4
click at [127, 45] on div "[PHONE_NUMBER] [PHONE_NUMBER] content_copy" at bounding box center [153, 54] width 65 height 19
copy span "2703481883"
click at [237, 78] on img at bounding box center [235, 79] width 12 height 5
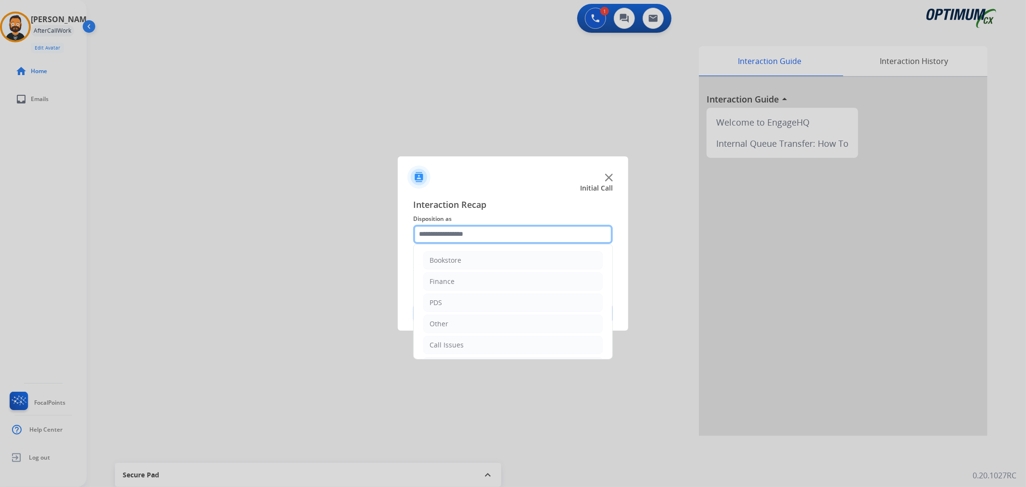
click at [457, 234] on input "text" at bounding box center [513, 234] width 200 height 19
click at [457, 339] on li "Renewal" at bounding box center [512, 343] width 179 height 18
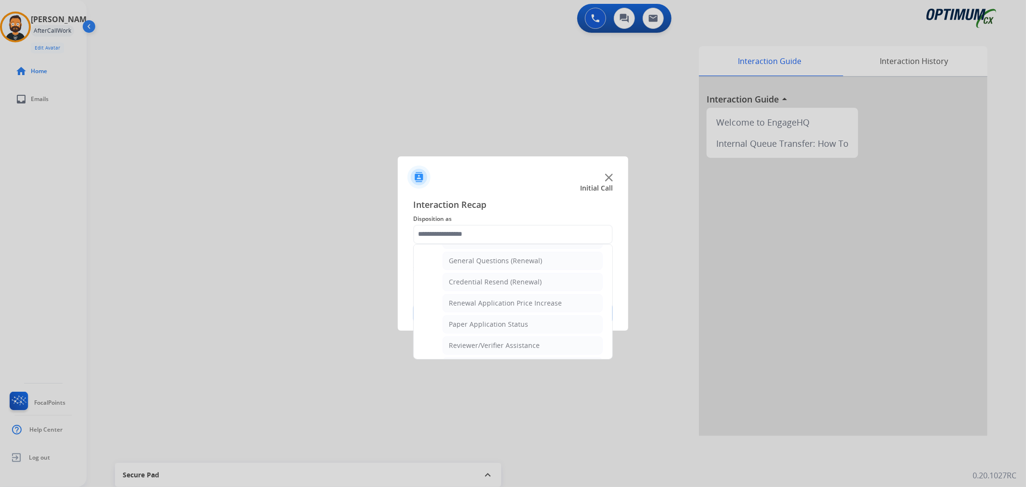
click at [494, 265] on div "General Questions (Renewal)" at bounding box center [495, 261] width 93 height 10
type input "**********"
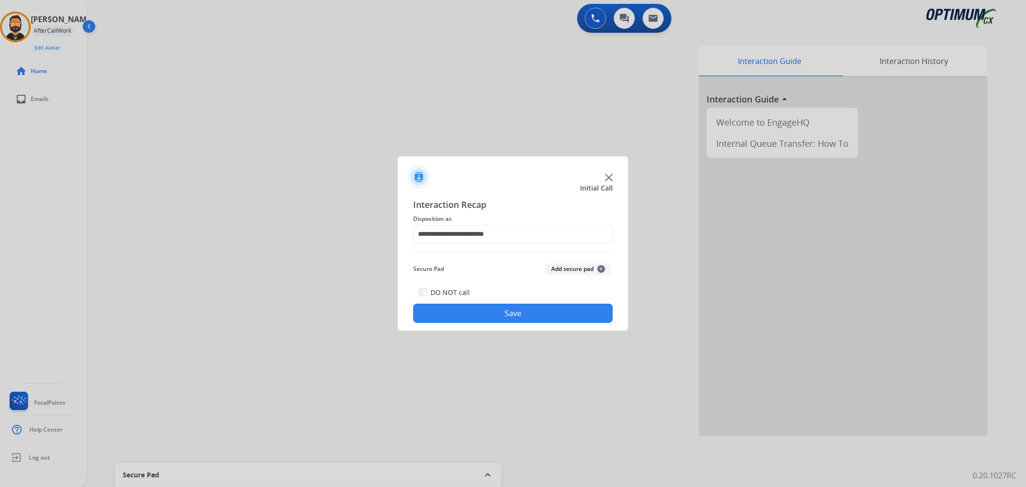
click at [483, 306] on button "Save" at bounding box center [513, 313] width 200 height 19
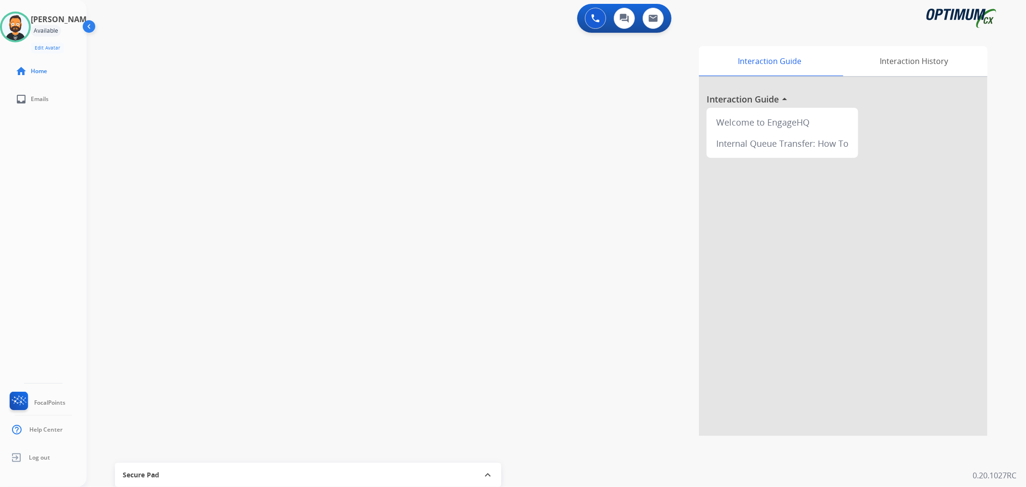
click at [130, 260] on div "swap_horiz Break voice bridge close_fullscreen Connect 3-Way Call merge_type Se…" at bounding box center [545, 235] width 916 height 401
click at [111, 298] on div "swap_horiz Break voice bridge close_fullscreen Connect 3-Way Call merge_type Se…" at bounding box center [545, 235] width 916 height 401
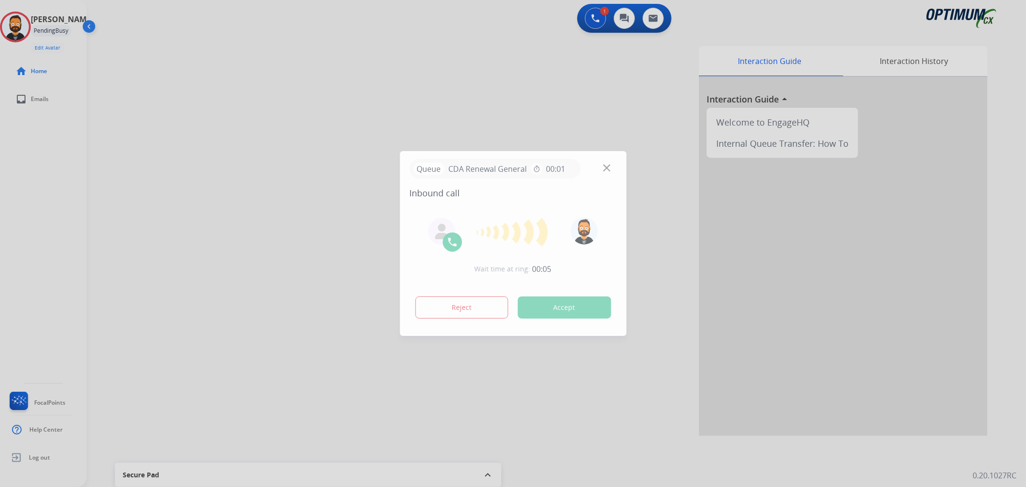
click at [76, 180] on div at bounding box center [513, 243] width 1026 height 487
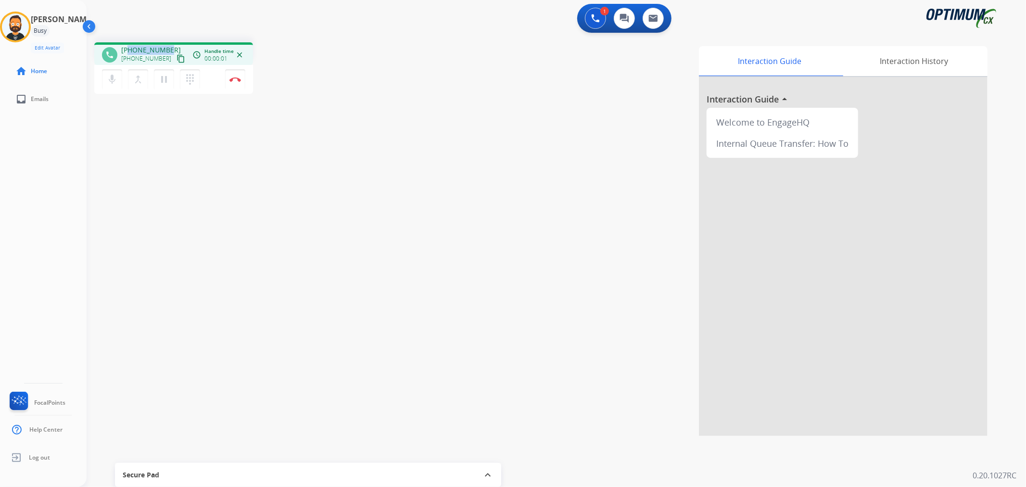
drag, startPoint x: 166, startPoint y: 47, endPoint x: 130, endPoint y: 46, distance: 36.1
click at [130, 46] on span "[PHONE_NUMBER]" at bounding box center [151, 50] width 60 height 10
click at [239, 83] on button "Disconnect" at bounding box center [235, 79] width 20 height 20
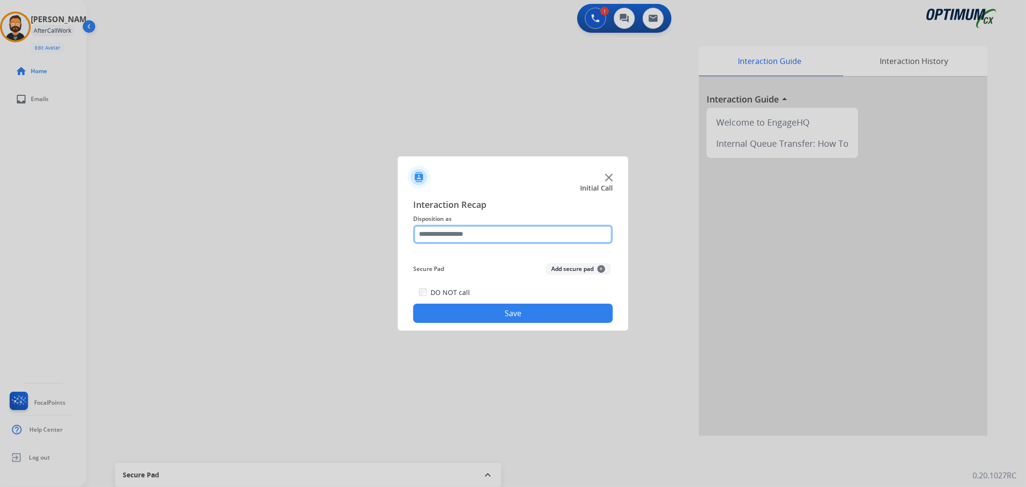
click at [497, 225] on input "text" at bounding box center [513, 234] width 200 height 19
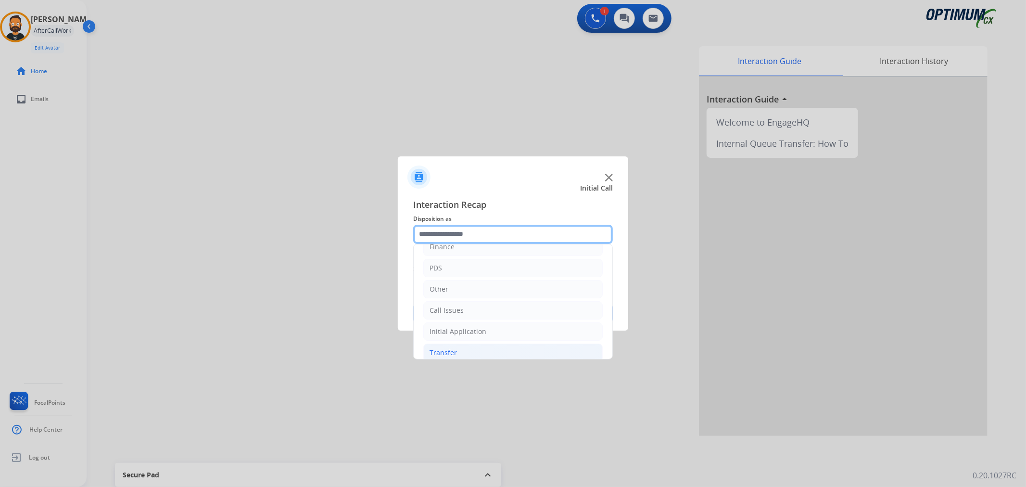
scroll to position [66, 0]
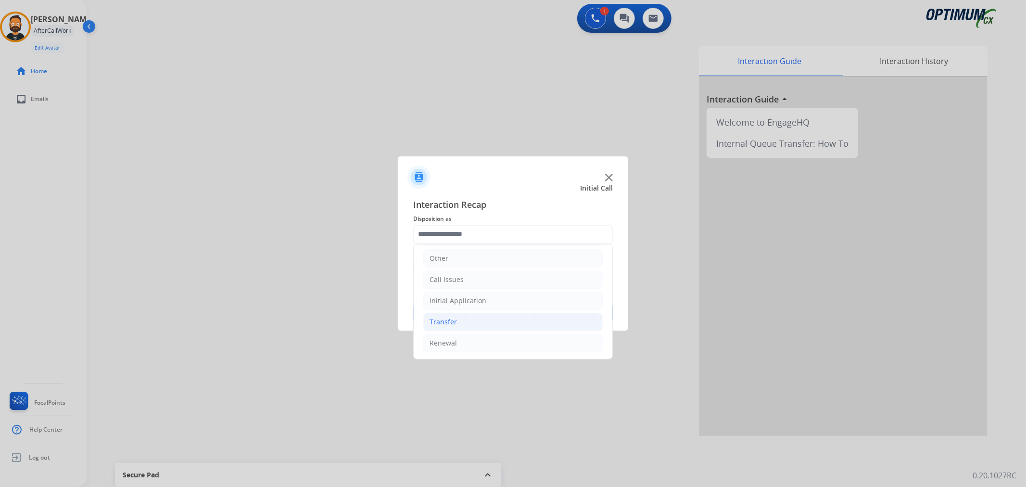
drag, startPoint x: 460, startPoint y: 348, endPoint x: 492, endPoint y: 325, distance: 39.3
click at [461, 347] on li "Renewal" at bounding box center [512, 343] width 179 height 18
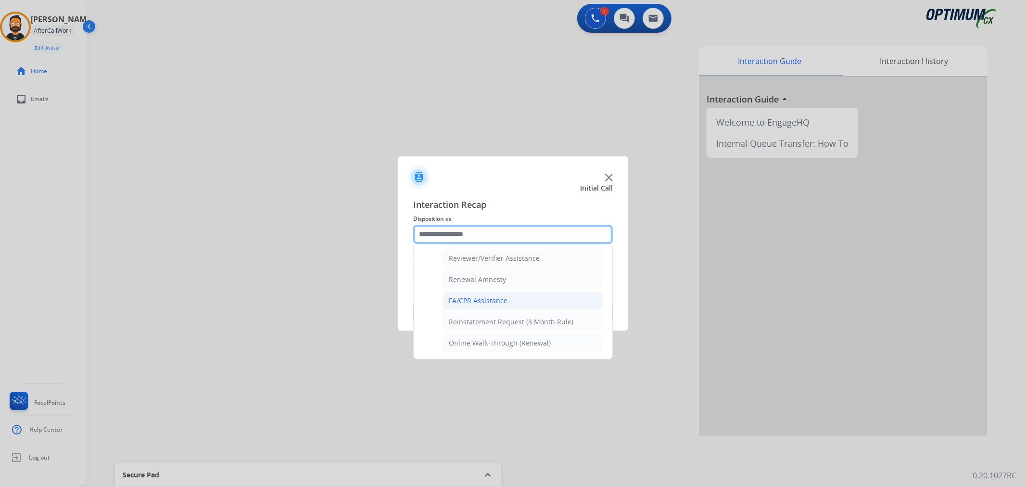
scroll to position [284, 0]
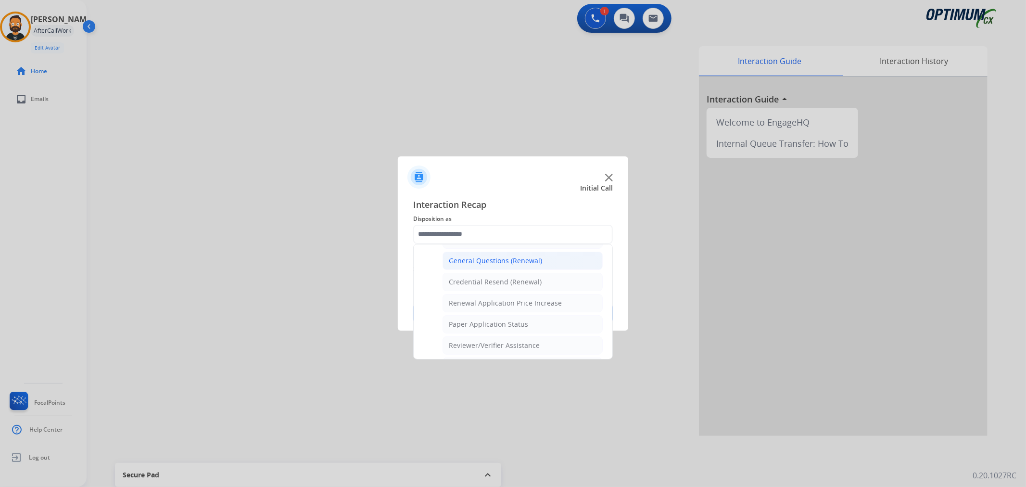
click at [495, 265] on div "General Questions (Renewal)" at bounding box center [495, 261] width 93 height 10
type input "**********"
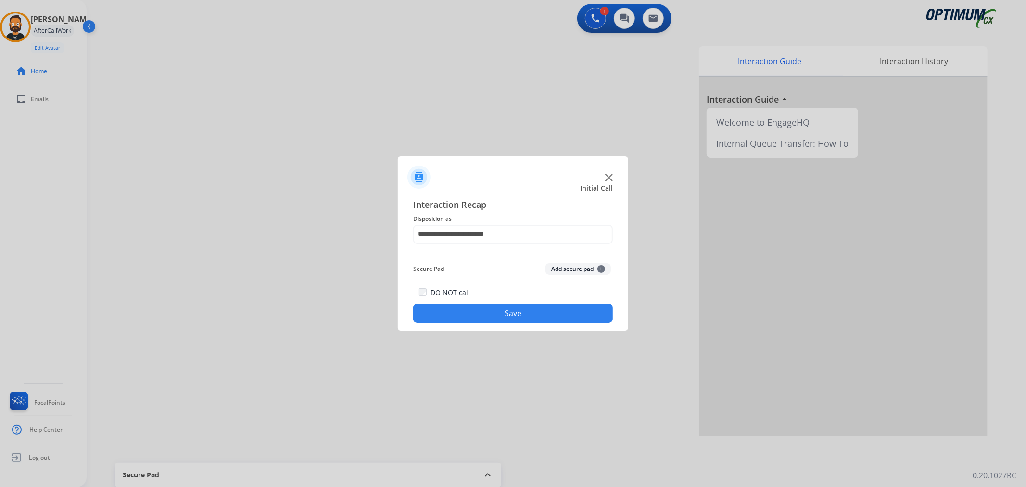
click at [499, 316] on button "Save" at bounding box center [513, 313] width 200 height 19
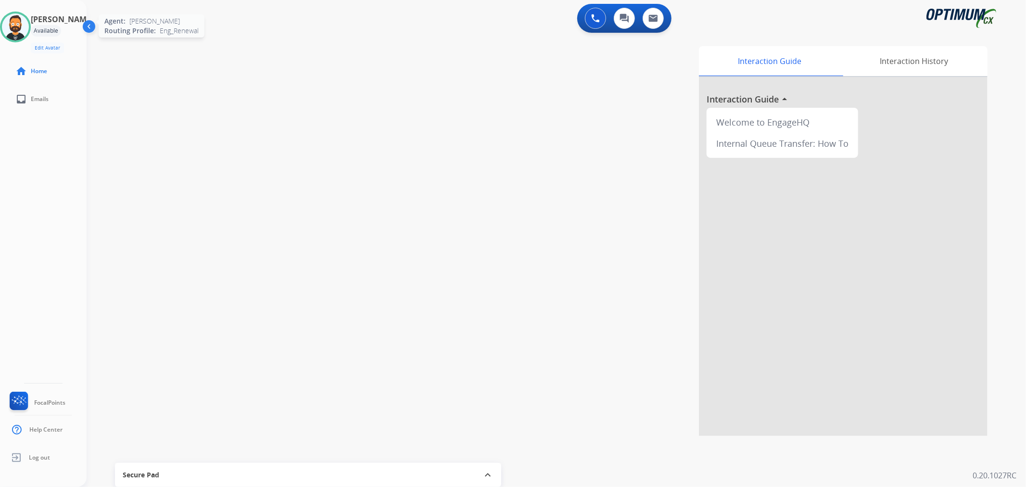
click at [18, 29] on img at bounding box center [15, 26] width 27 height 27
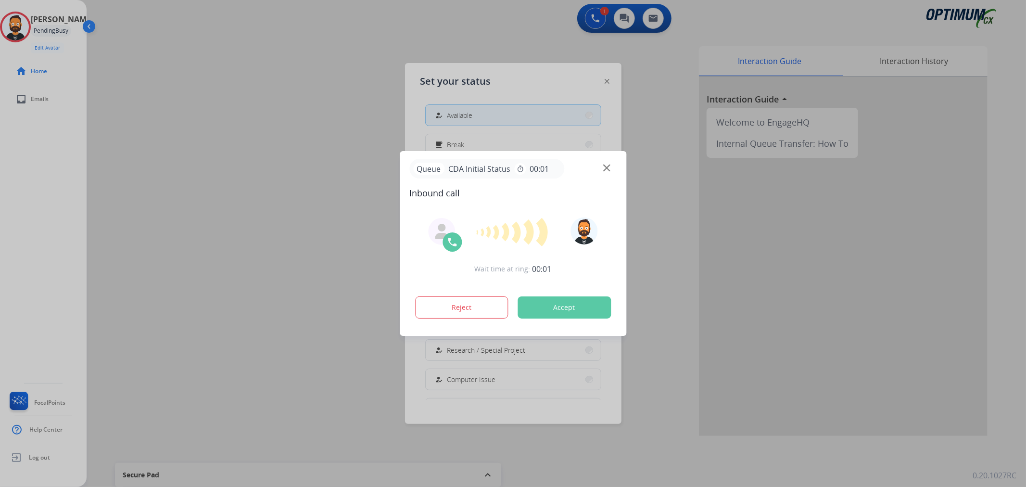
click at [252, 110] on div at bounding box center [513, 243] width 1026 height 487
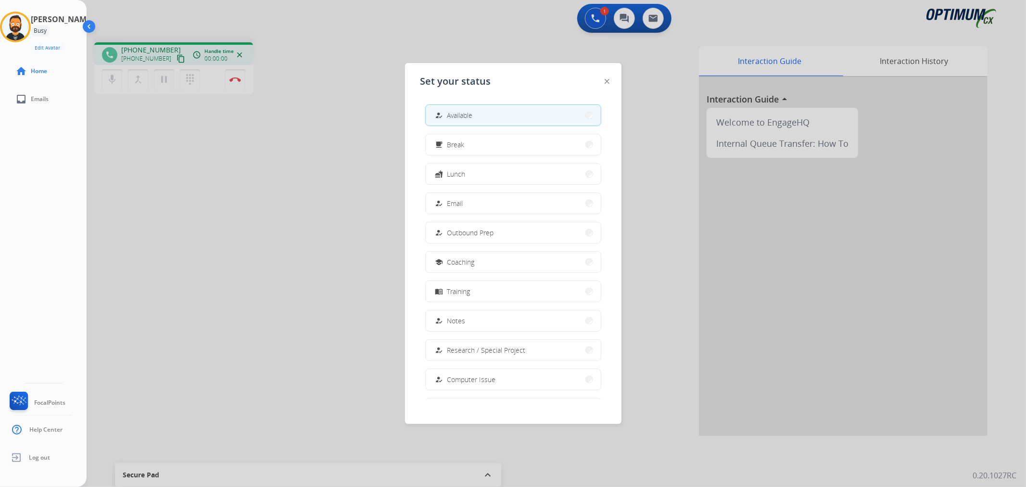
click at [377, 107] on div at bounding box center [513, 243] width 1026 height 487
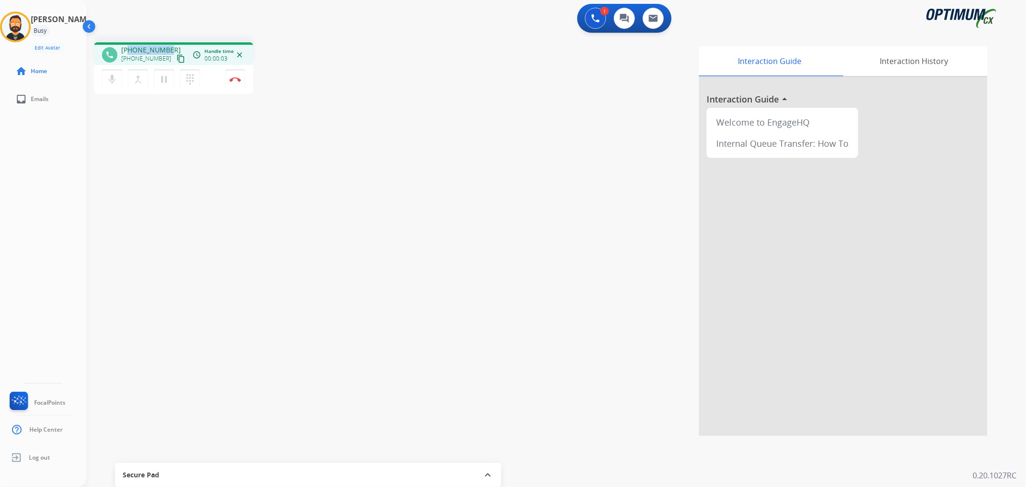
drag, startPoint x: 170, startPoint y: 46, endPoint x: 130, endPoint y: 47, distance: 39.9
click at [130, 47] on div "[PHONE_NUMBER] [PHONE_NUMBER] content_copy" at bounding box center [153, 54] width 65 height 19
click at [237, 79] on img at bounding box center [235, 79] width 12 height 5
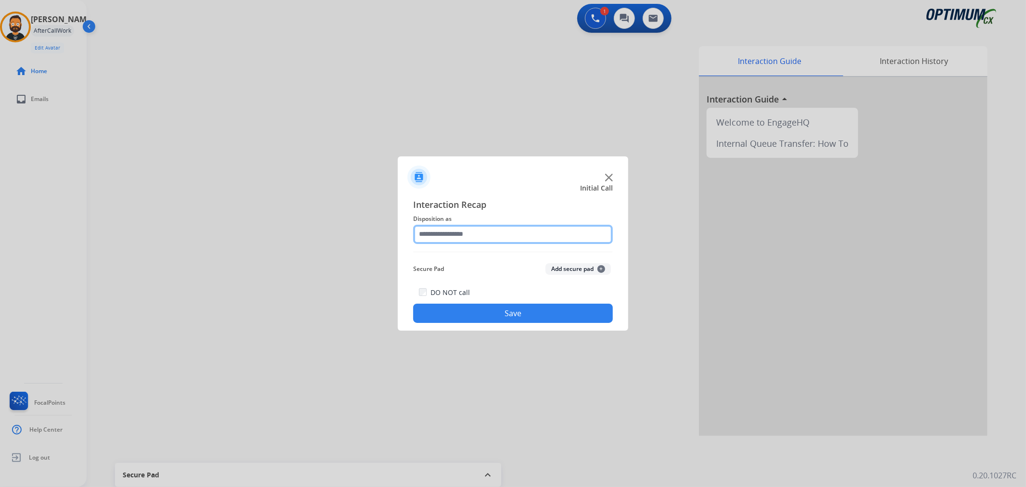
click at [459, 241] on input "text" at bounding box center [513, 234] width 200 height 19
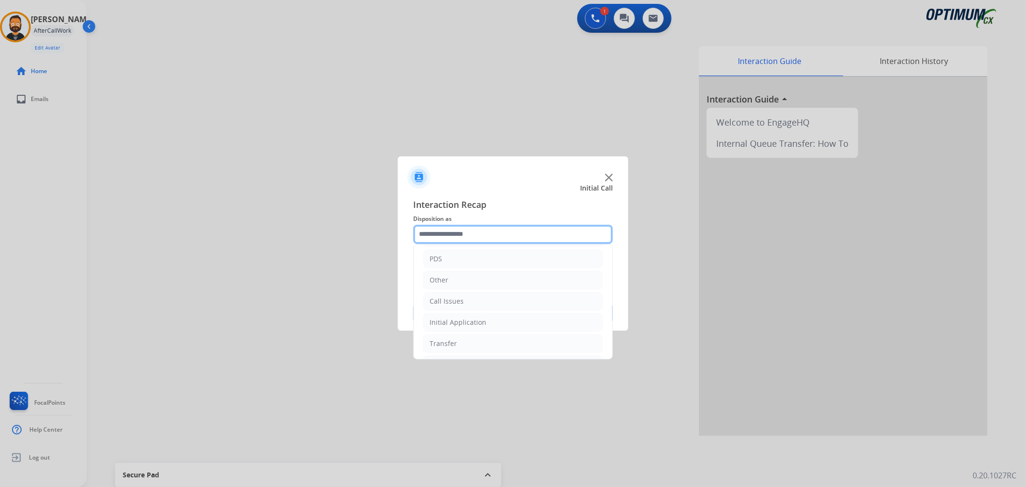
scroll to position [66, 0]
click at [457, 338] on li "Renewal" at bounding box center [512, 343] width 179 height 18
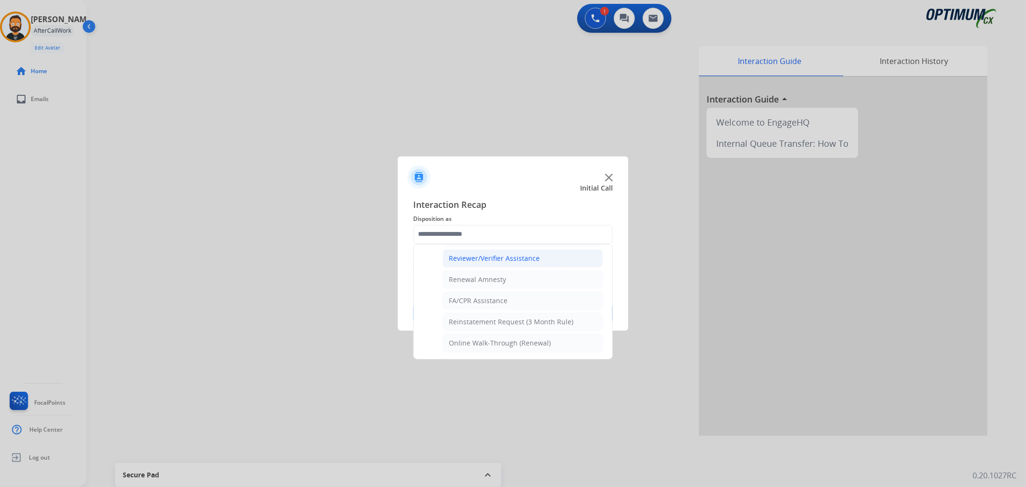
click at [495, 266] on li "Reviewer/Verifier Assistance" at bounding box center [523, 258] width 160 height 18
type input "**********"
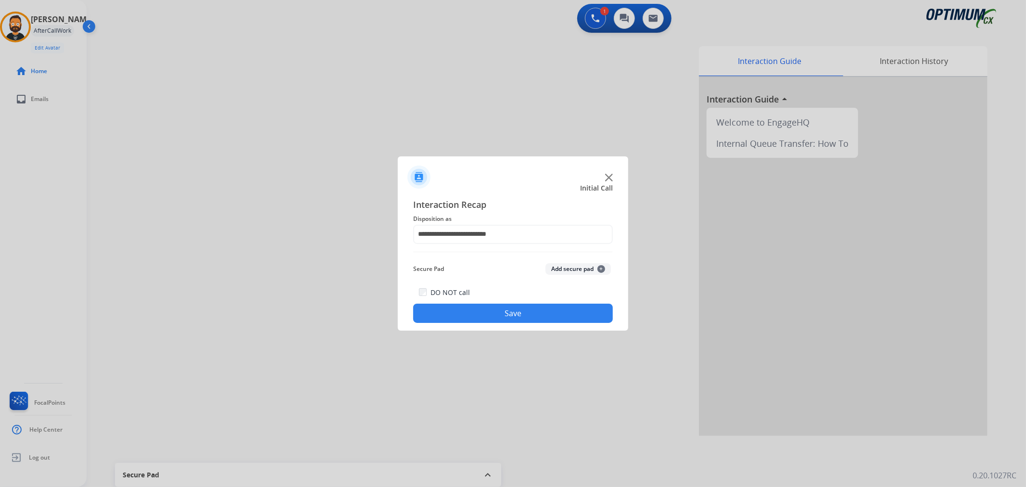
click at [495, 323] on div "DO NOT call Save" at bounding box center [513, 304] width 200 height 37
click at [471, 309] on button "Save" at bounding box center [513, 313] width 200 height 19
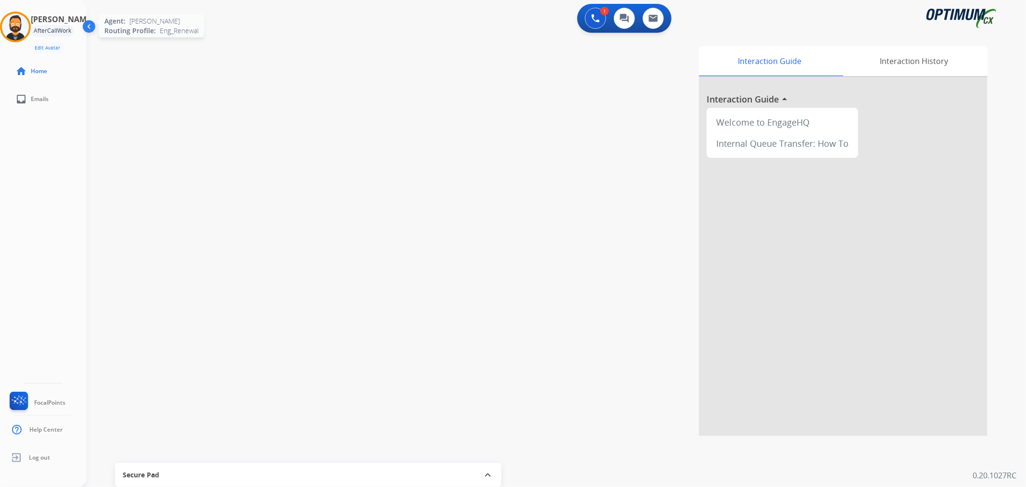
click at [24, 28] on img at bounding box center [15, 26] width 27 height 27
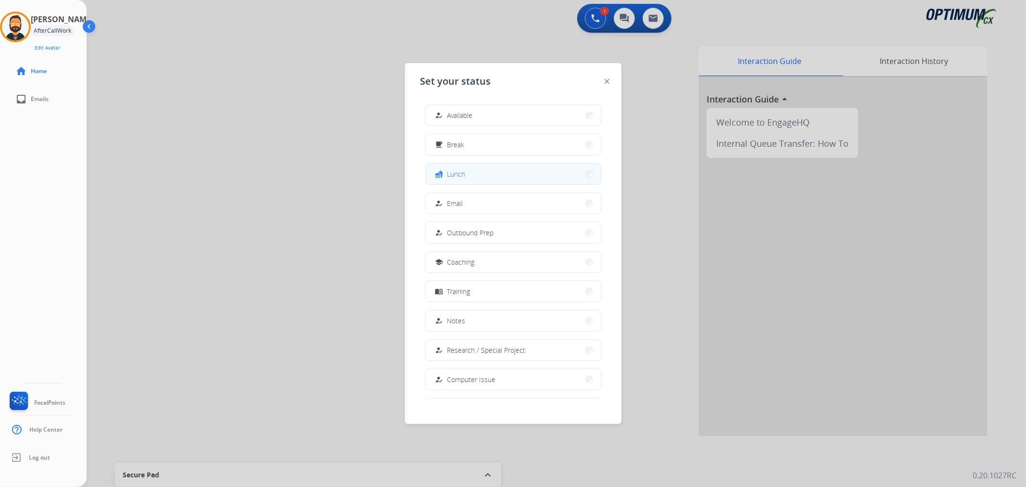
click at [465, 170] on span "Lunch" at bounding box center [456, 174] width 18 height 10
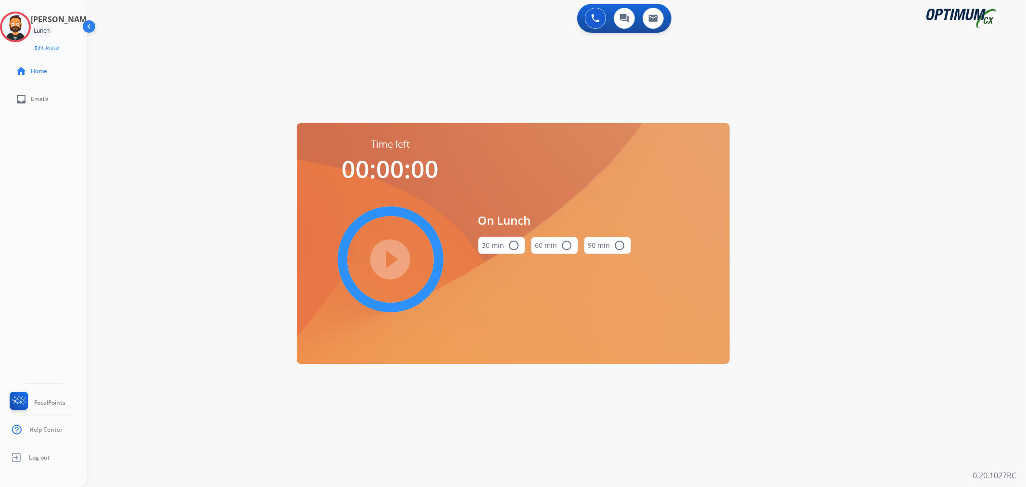
click at [504, 254] on div "30 min radio_button_unchecked" at bounding box center [501, 245] width 47 height 33
click at [506, 249] on button "30 min radio_button_unchecked" at bounding box center [501, 245] width 47 height 17
click at [393, 262] on mat-icon "play_circle_filled" at bounding box center [391, 260] width 12 height 12
